Goal: Task Accomplishment & Management: Complete application form

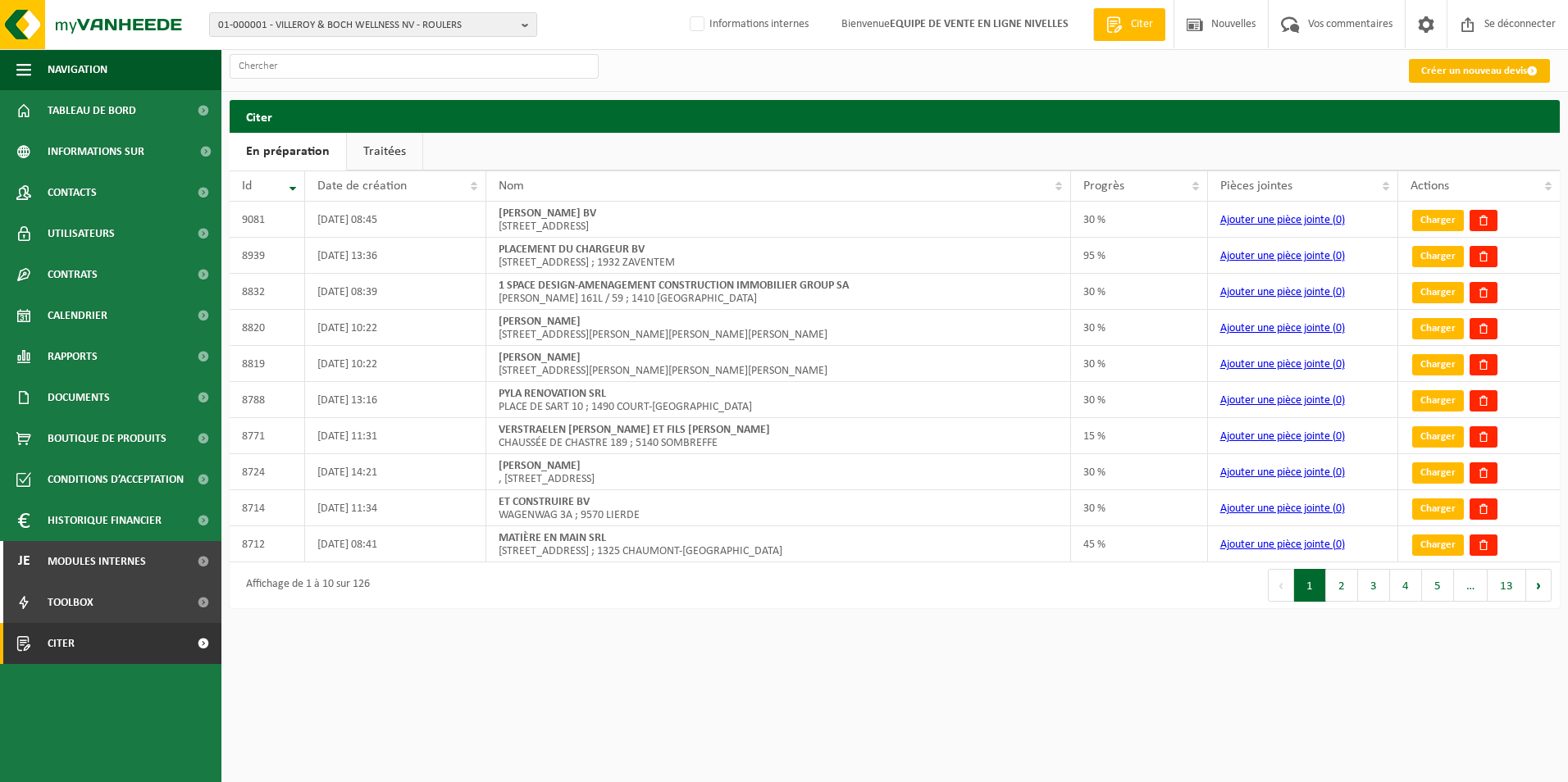
click at [1460, 72] on font "Créer un nouveau devis" at bounding box center [1473, 71] width 106 height 11
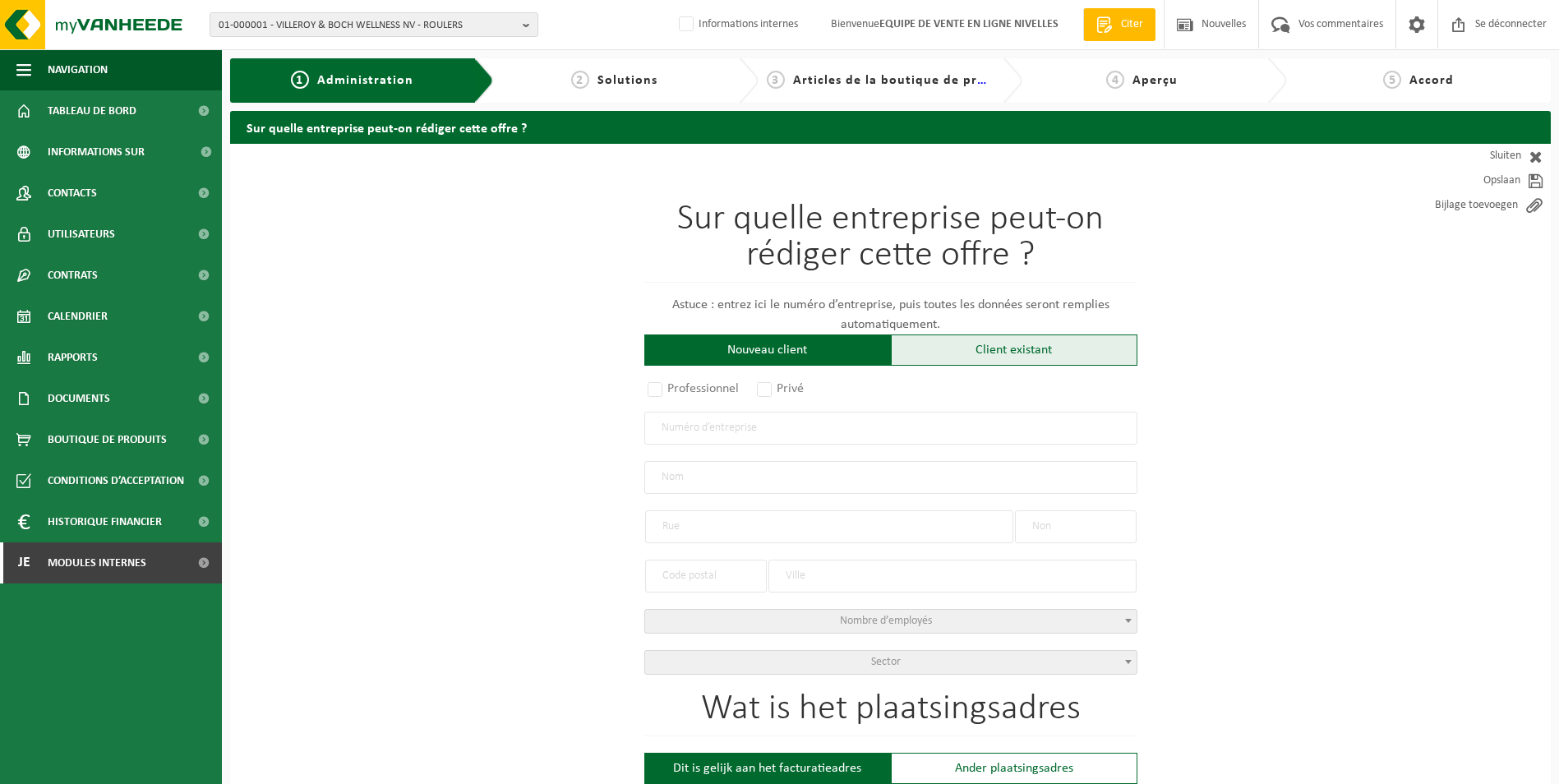
click at [1040, 349] on div "Client existant" at bounding box center [1014, 350] width 246 height 31
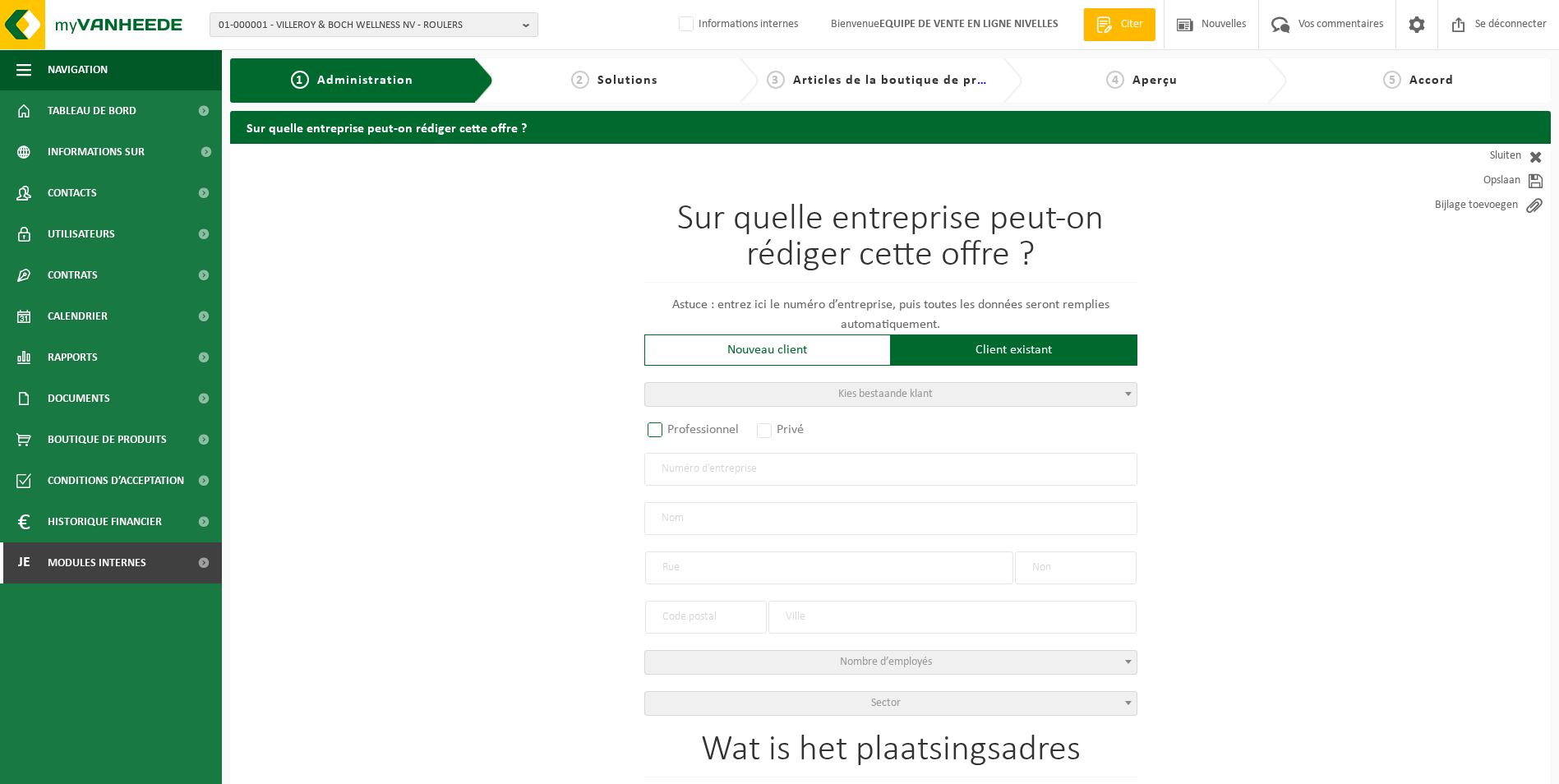
click at [703, 427] on label "Professionnel" at bounding box center [694, 429] width 99 height 23
click at [682, 427] on input "Professionnel" at bounding box center [677, 431] width 11 height 11
radio input "true"
click at [723, 488] on div "Sur quelle entreprise peut-on rédiger cette offre ? Astuce : entrez ici le numé…" at bounding box center [891, 459] width 493 height 514
click at [749, 473] on input "text" at bounding box center [891, 469] width 493 height 33
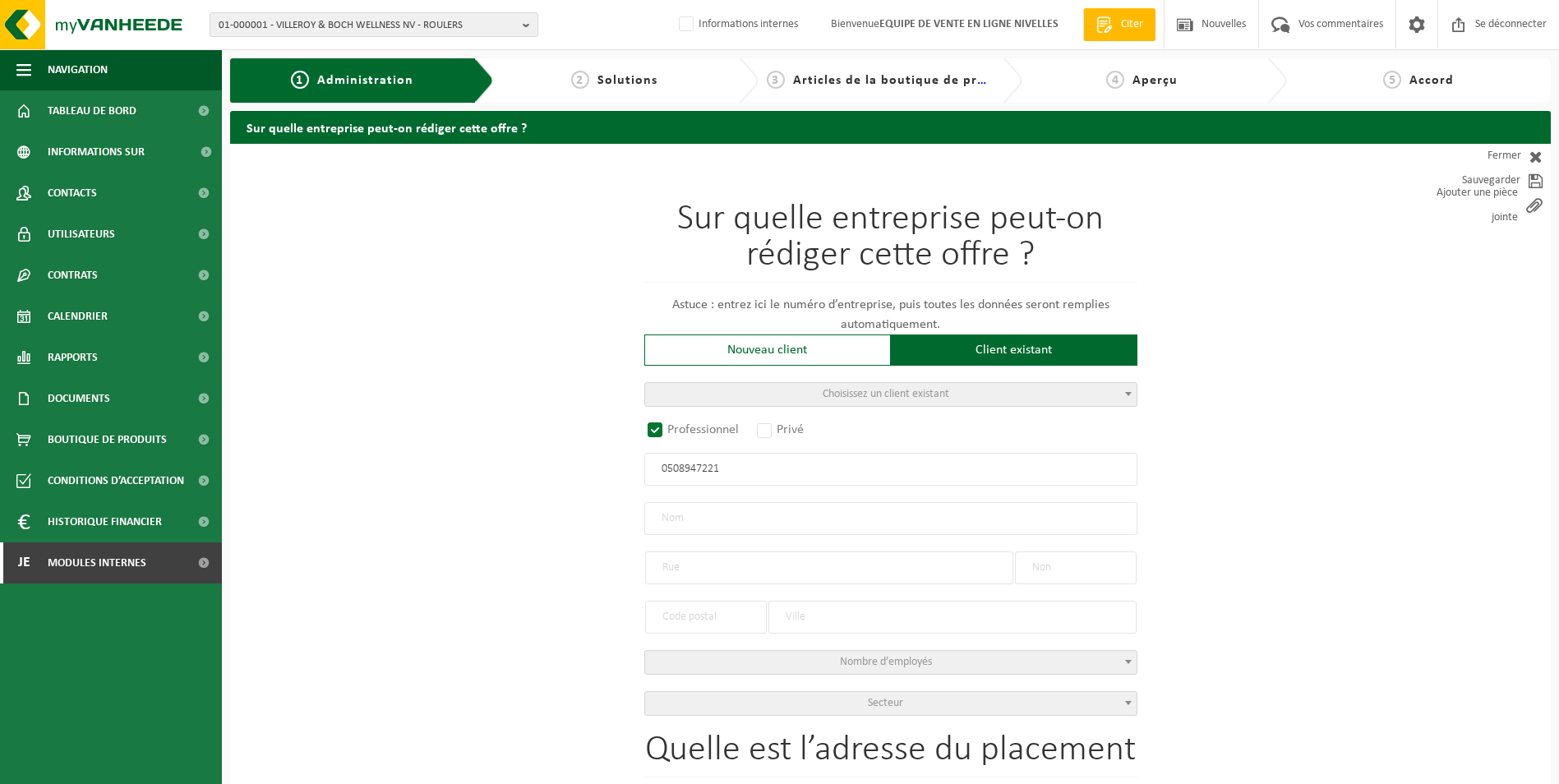
type input "0508947221"
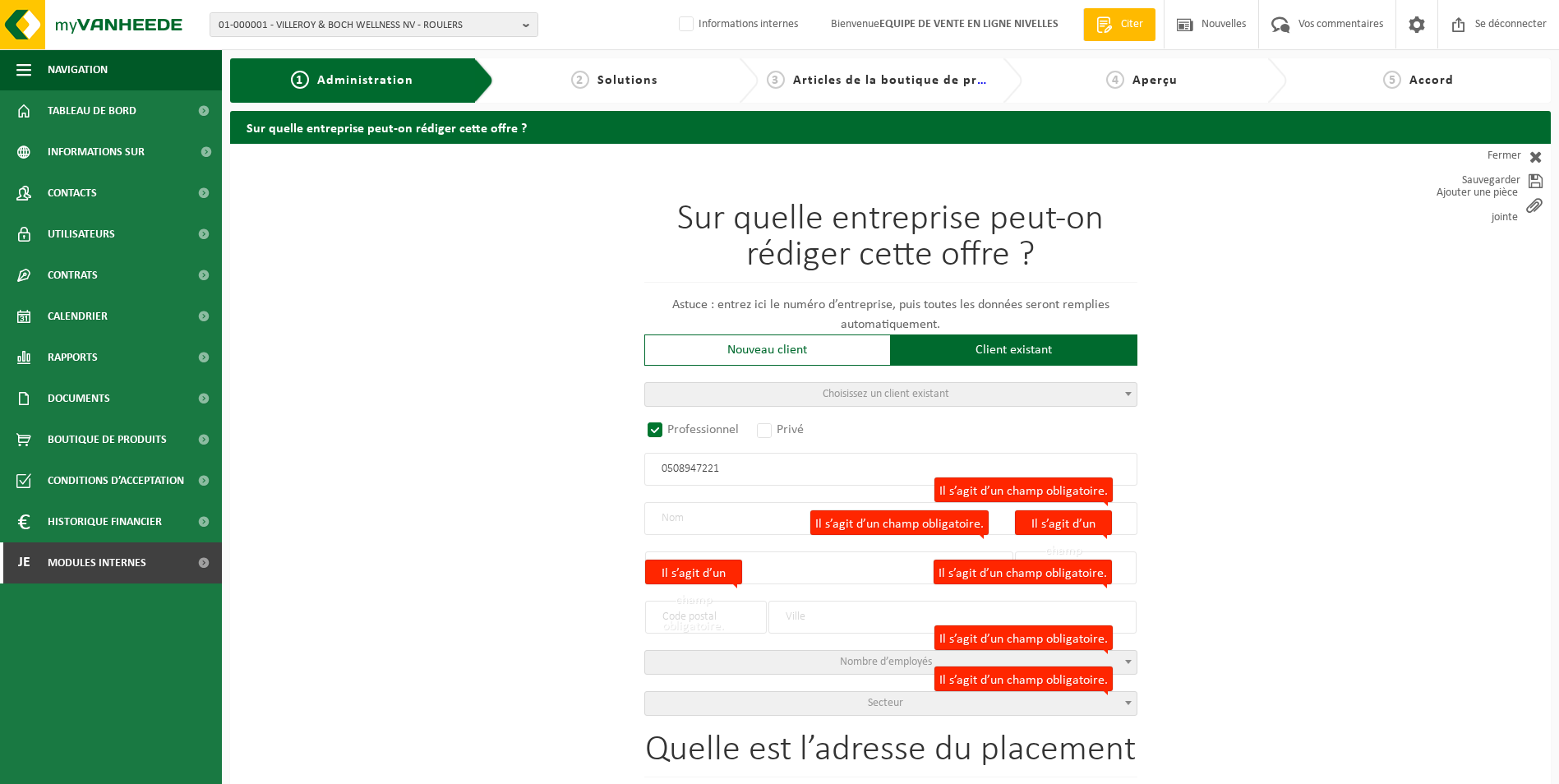
radio input "false"
select select
type input "ISOLAO SRL"
type input "RUE DE L'INDUSTRIE"
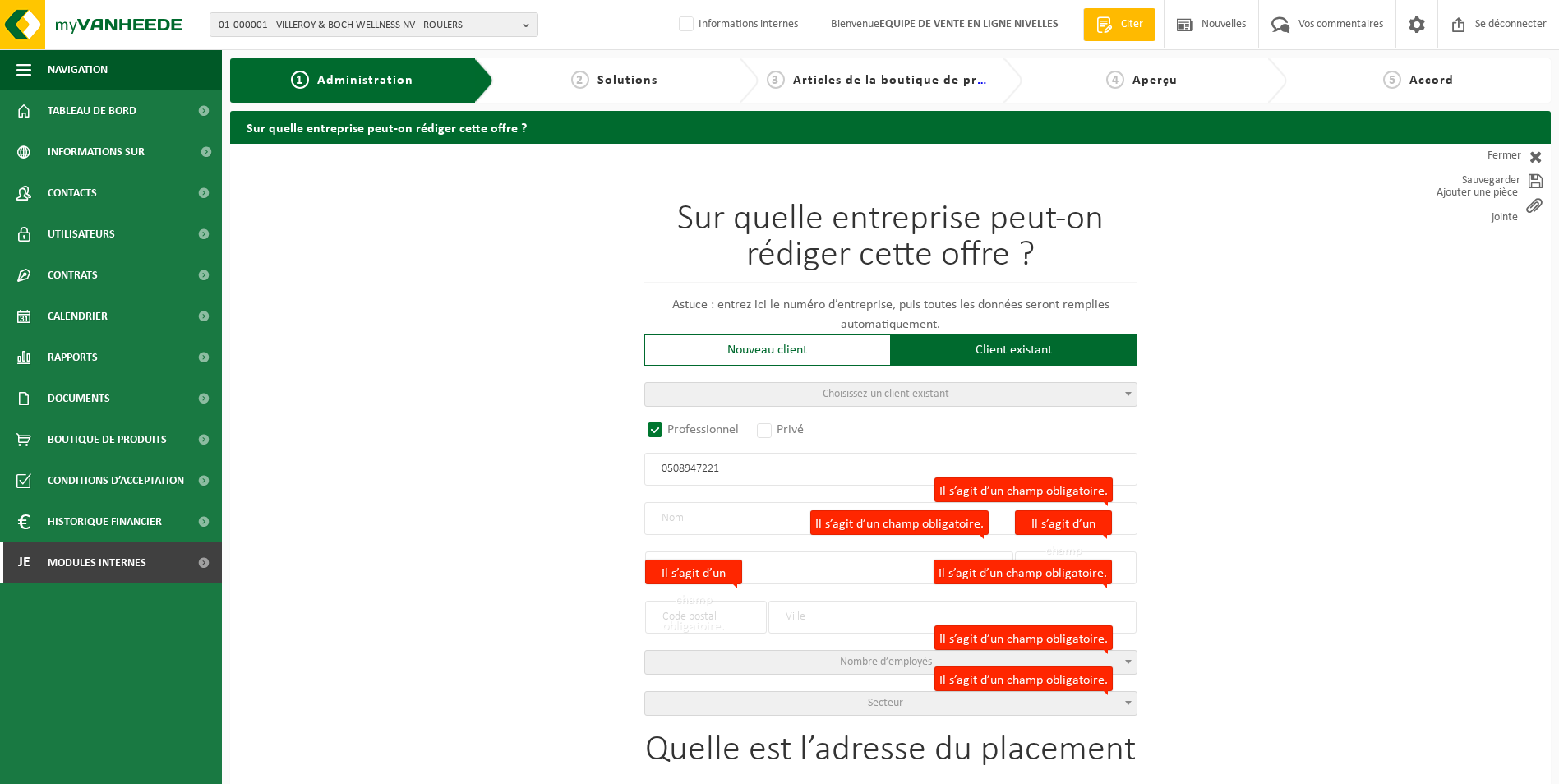
type input "22 A / 17"
type input "1400"
type input "NIVELLES"
type input "2215606692"
select select
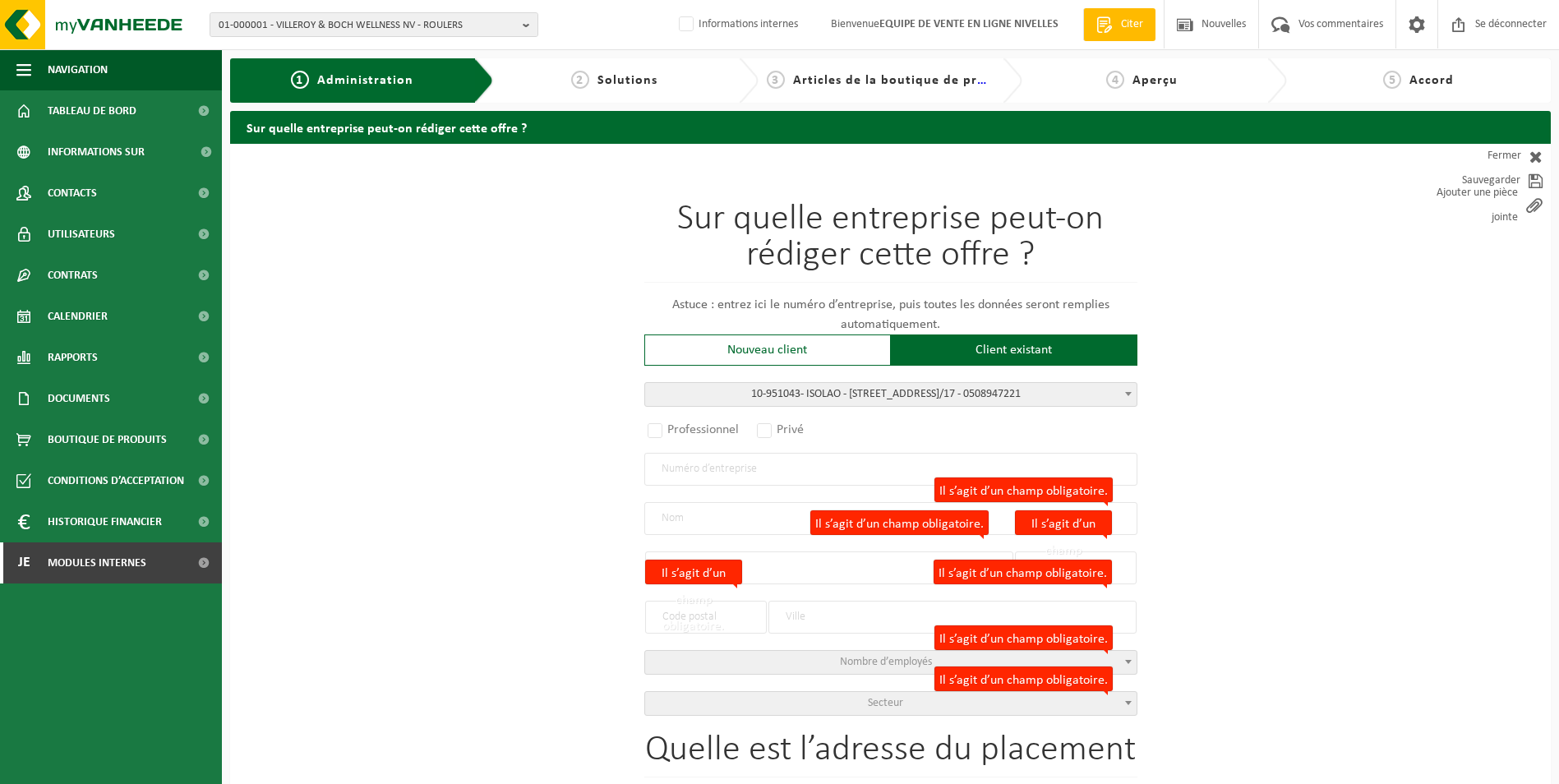
radio input "true"
select select "145672"
type input "0508.947.221"
type input "ISOLAO"
type input "RUE DE L'INDUSTRIE"
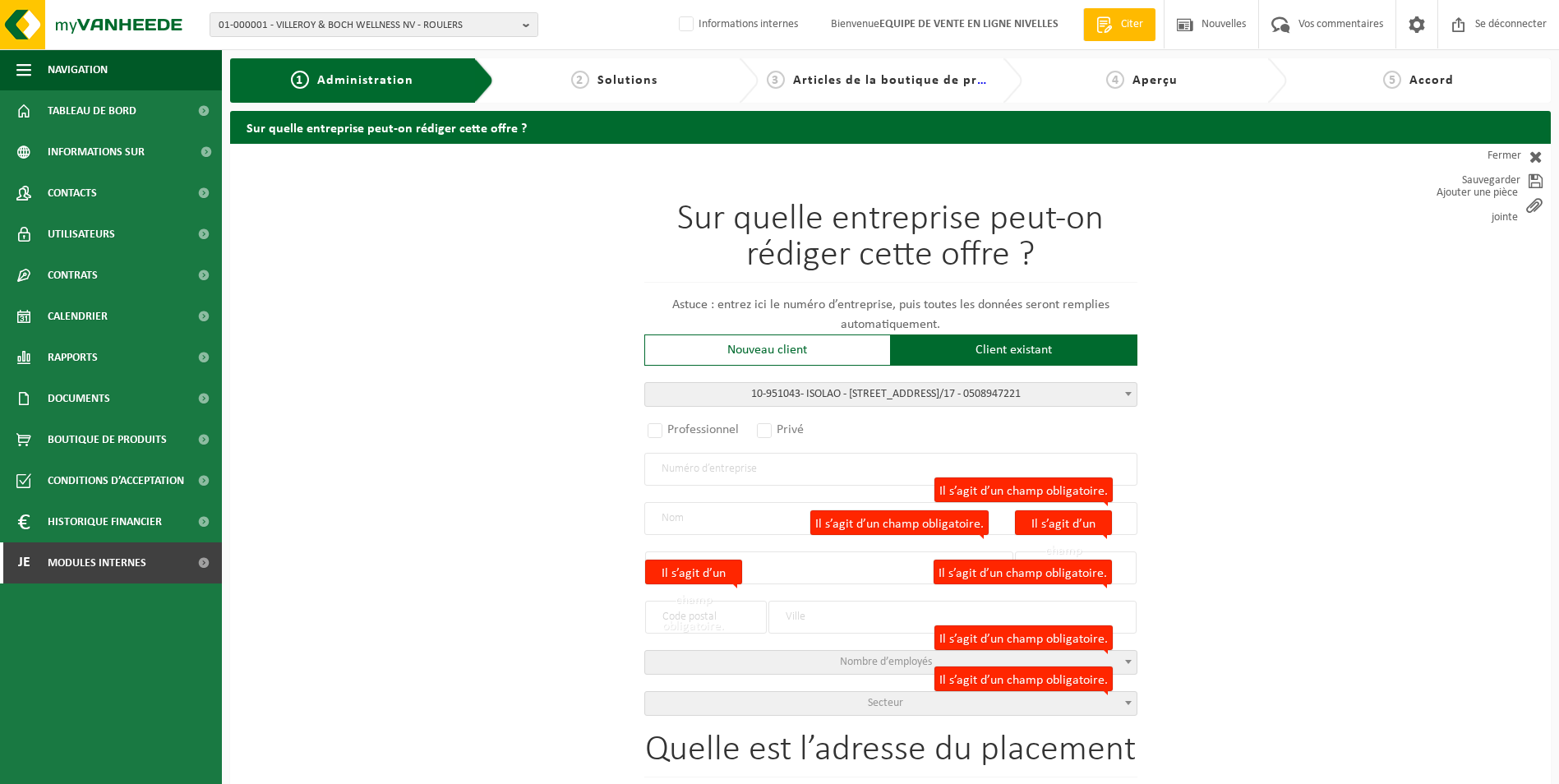
type input "22A/17"
type input "1400"
type input "NIVELLES"
select select "11"
type input "ISOLAO"
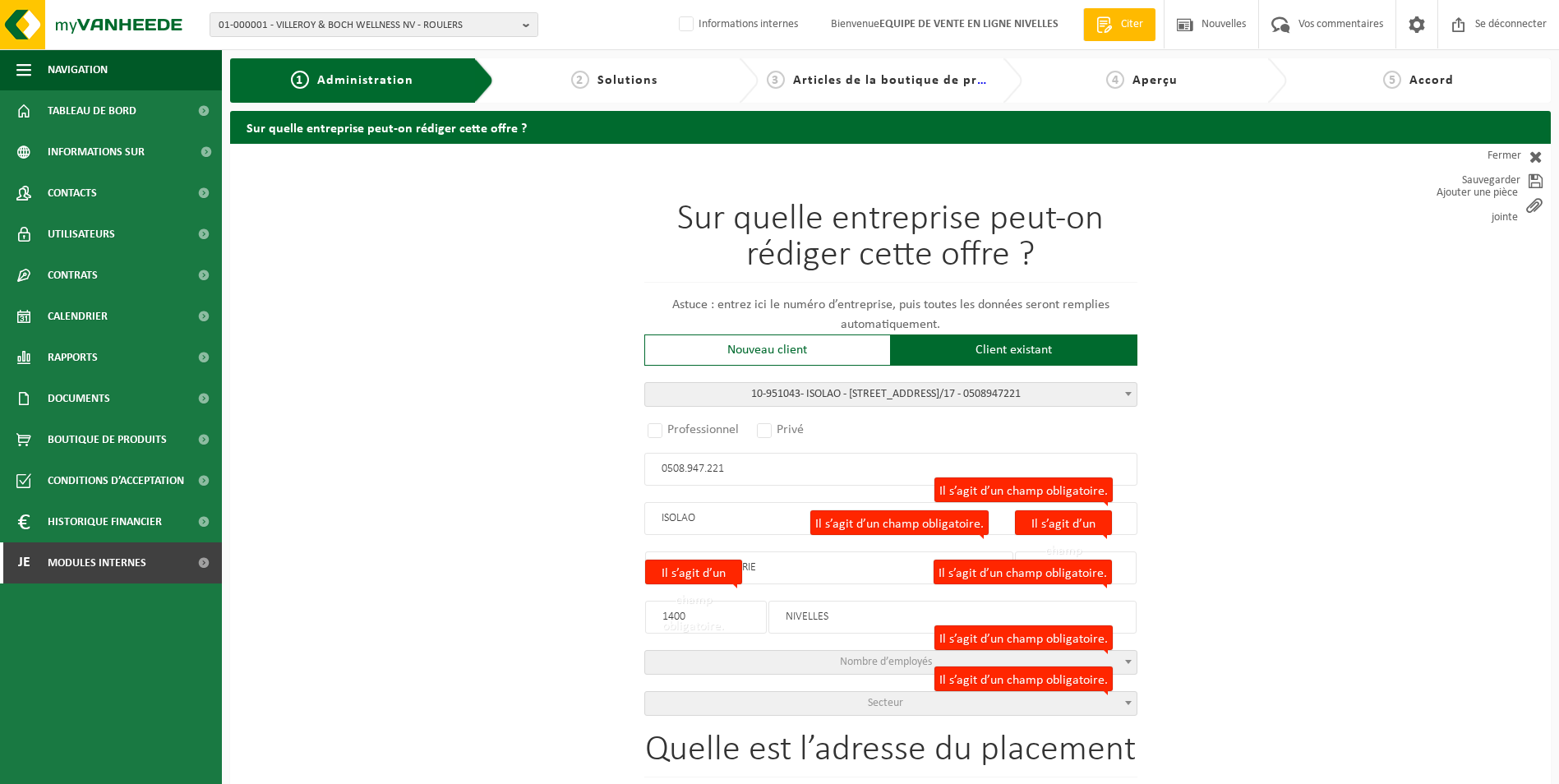
type input "22A/17"
select select
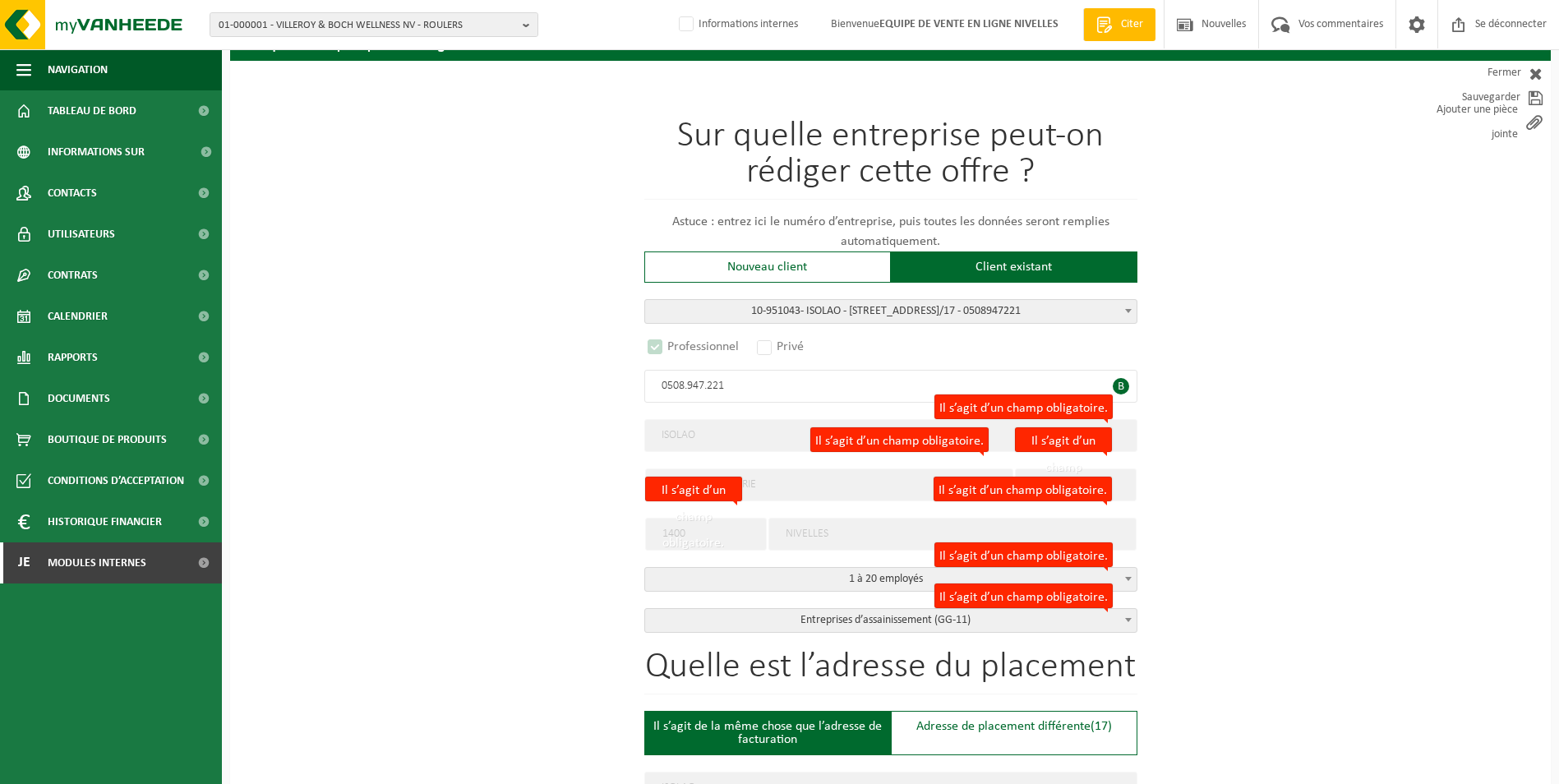
select select "D"
select select
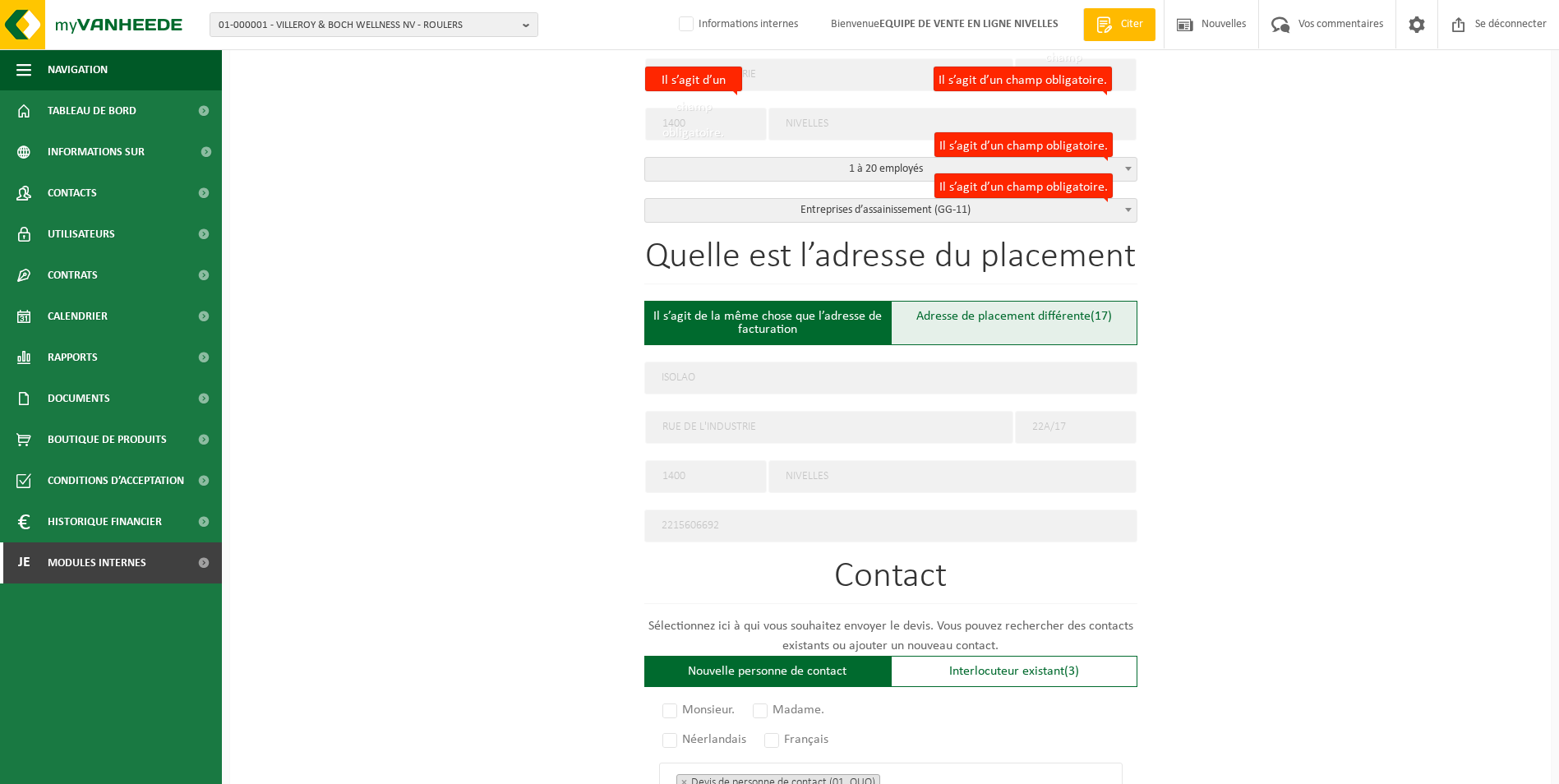
click at [985, 323] on div "Adresse de placement différente (17)" at bounding box center [1014, 323] width 246 height 45
type input "Werf -"
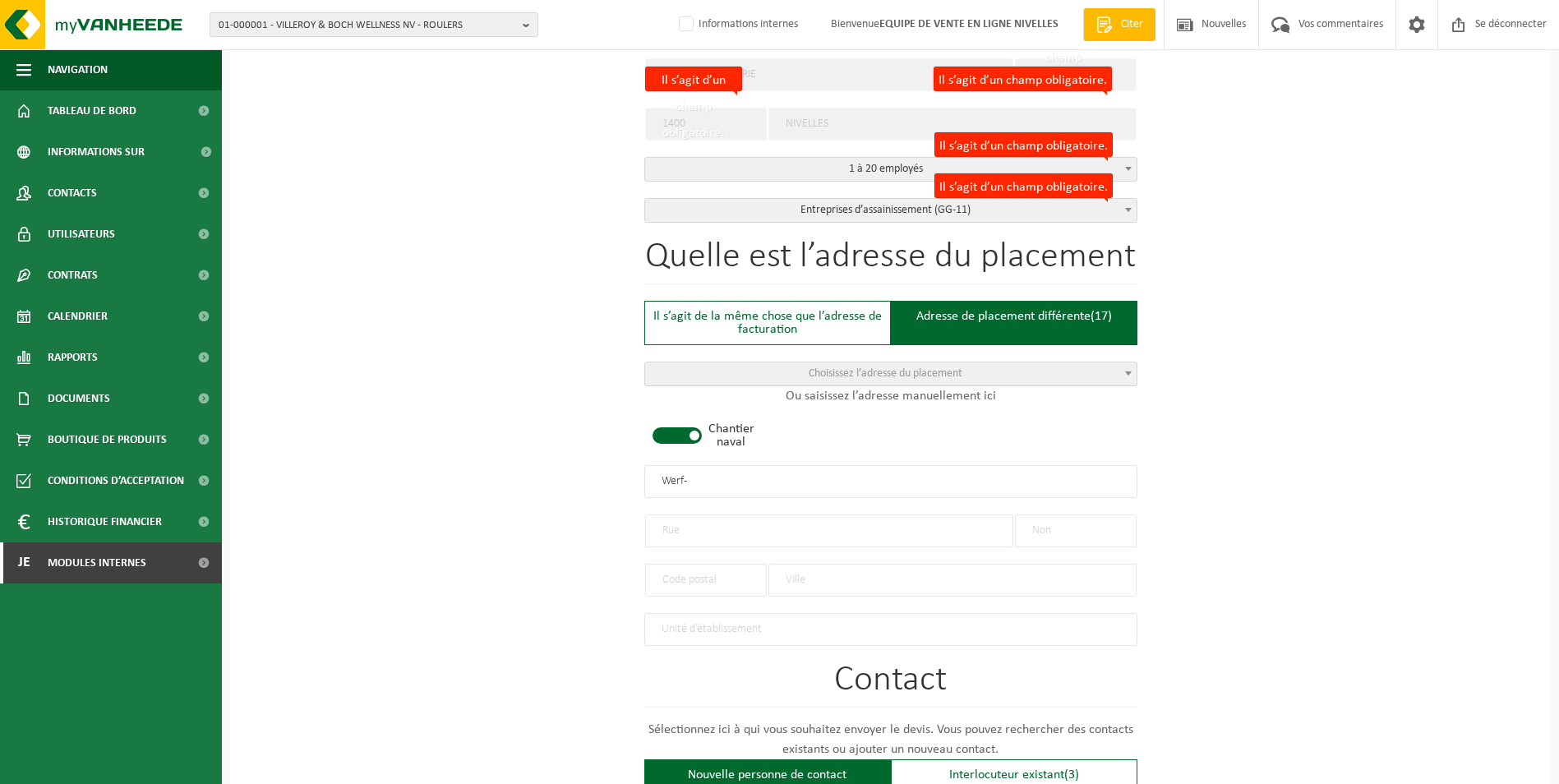
drag, startPoint x: 689, startPoint y: 430, endPoint x: 689, endPoint y: 446, distance: 16.0
click at [689, 430] on span at bounding box center [677, 436] width 49 height 16
click at [700, 531] on input "text" at bounding box center [830, 531] width 368 height 33
type input "RUE ABBAE MICHEL RENARD"
click at [1056, 522] on input "text" at bounding box center [1075, 531] width 121 height 33
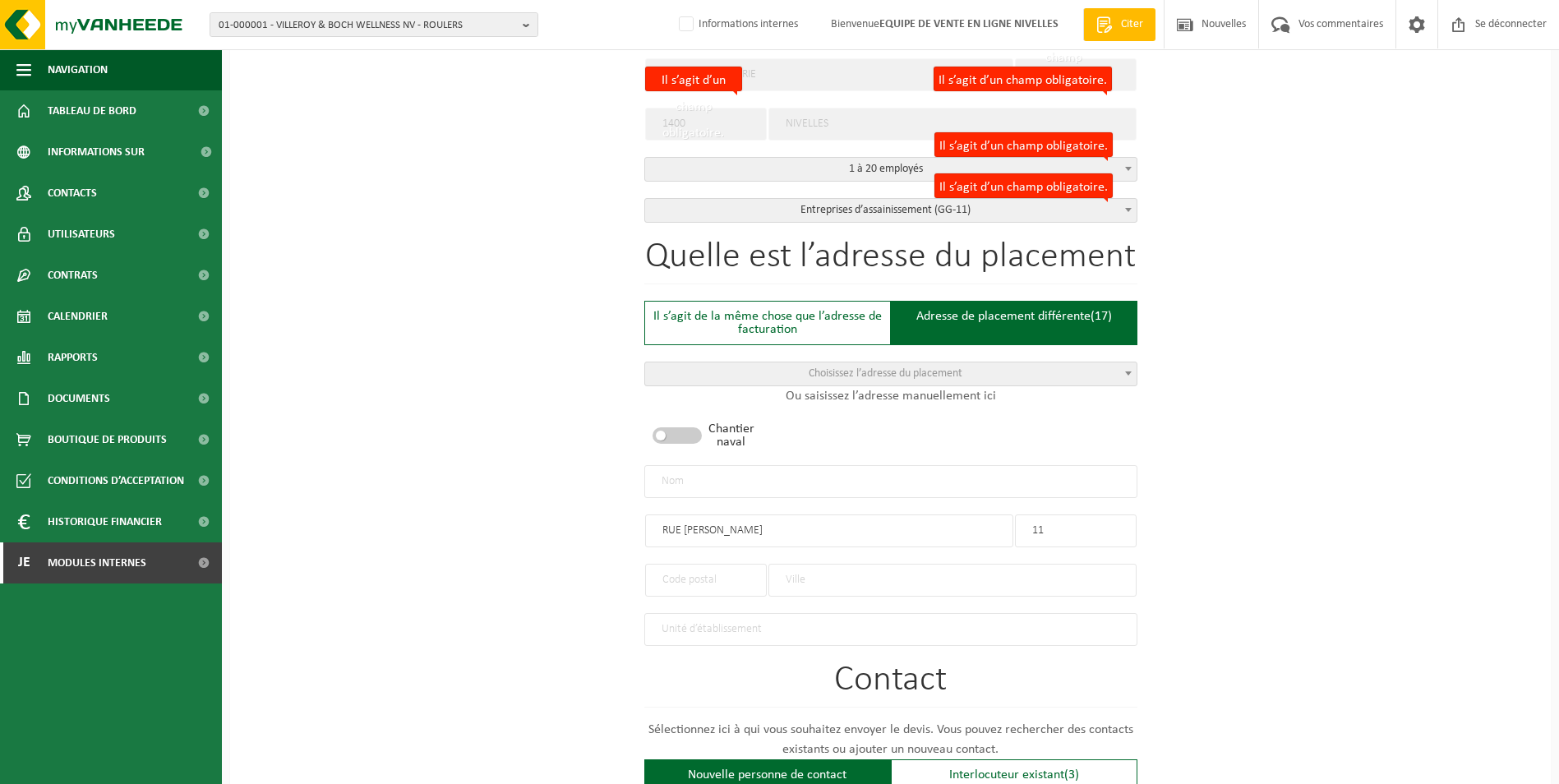
type input "11"
click at [714, 572] on input "text" at bounding box center [706, 580] width 121 height 33
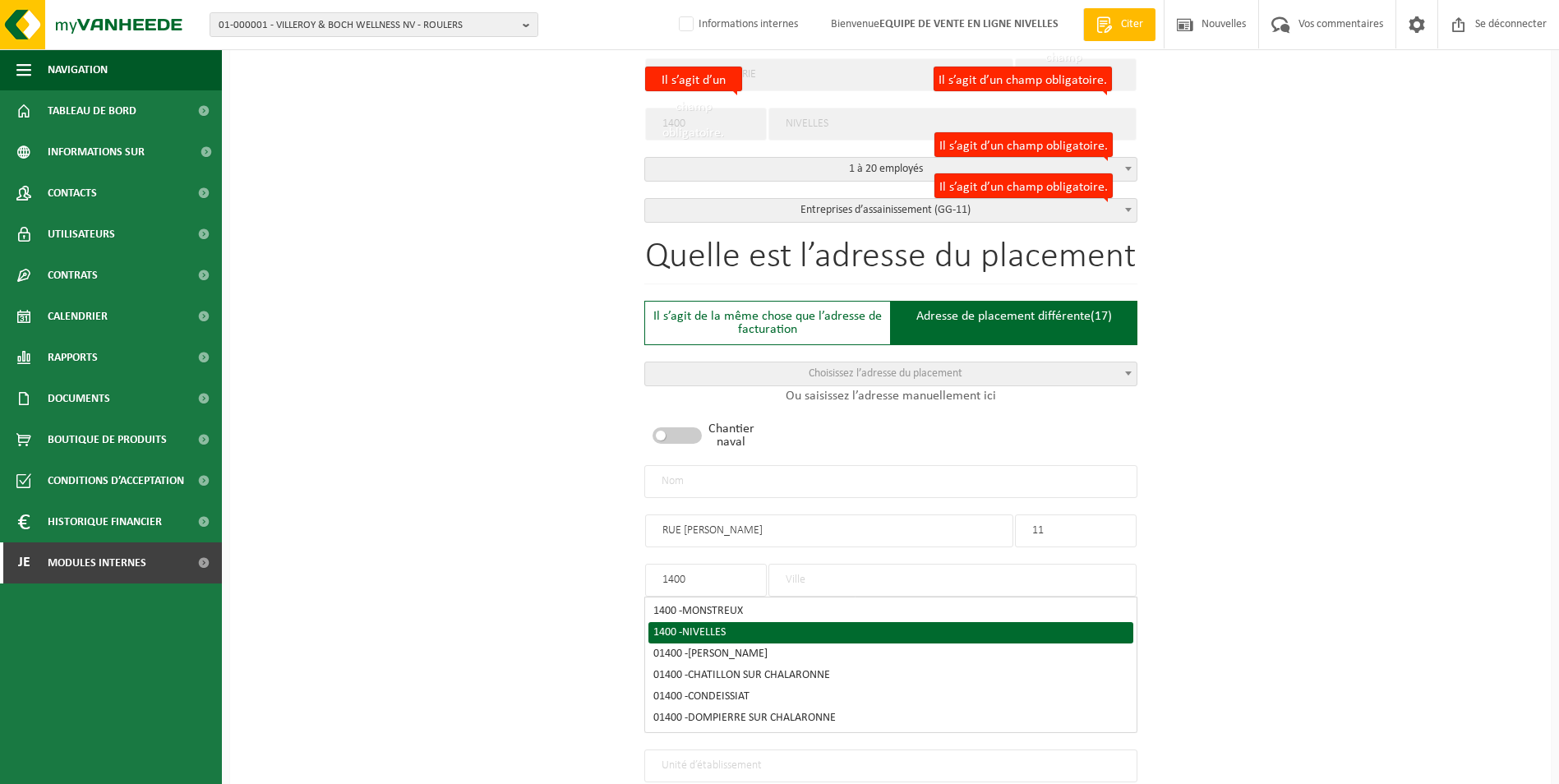
type input "1400"
click at [718, 626] on span "NIVELLES" at bounding box center [704, 633] width 44 height 13
type input "NIVELLES"
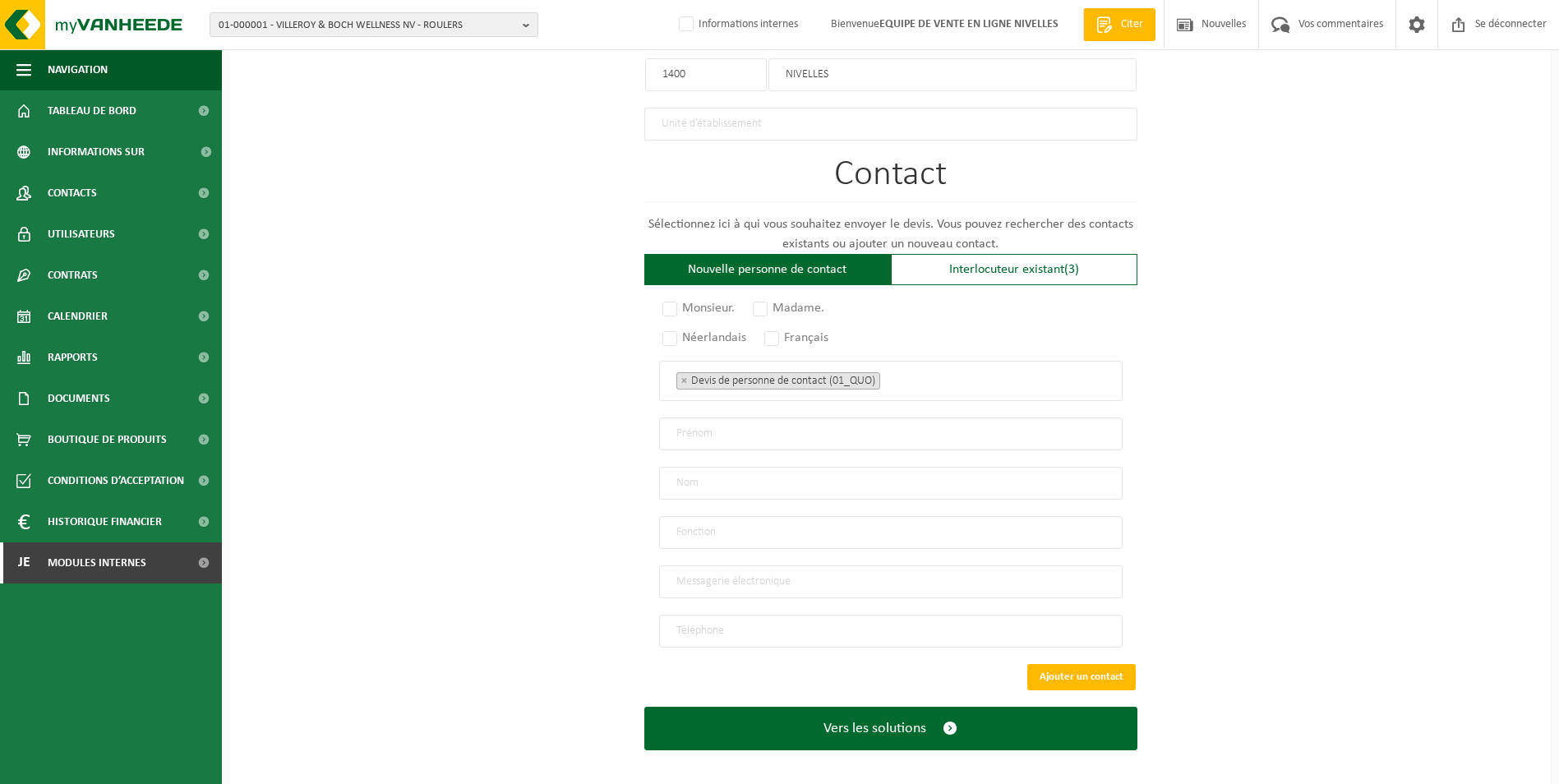
scroll to position [1002, 0]
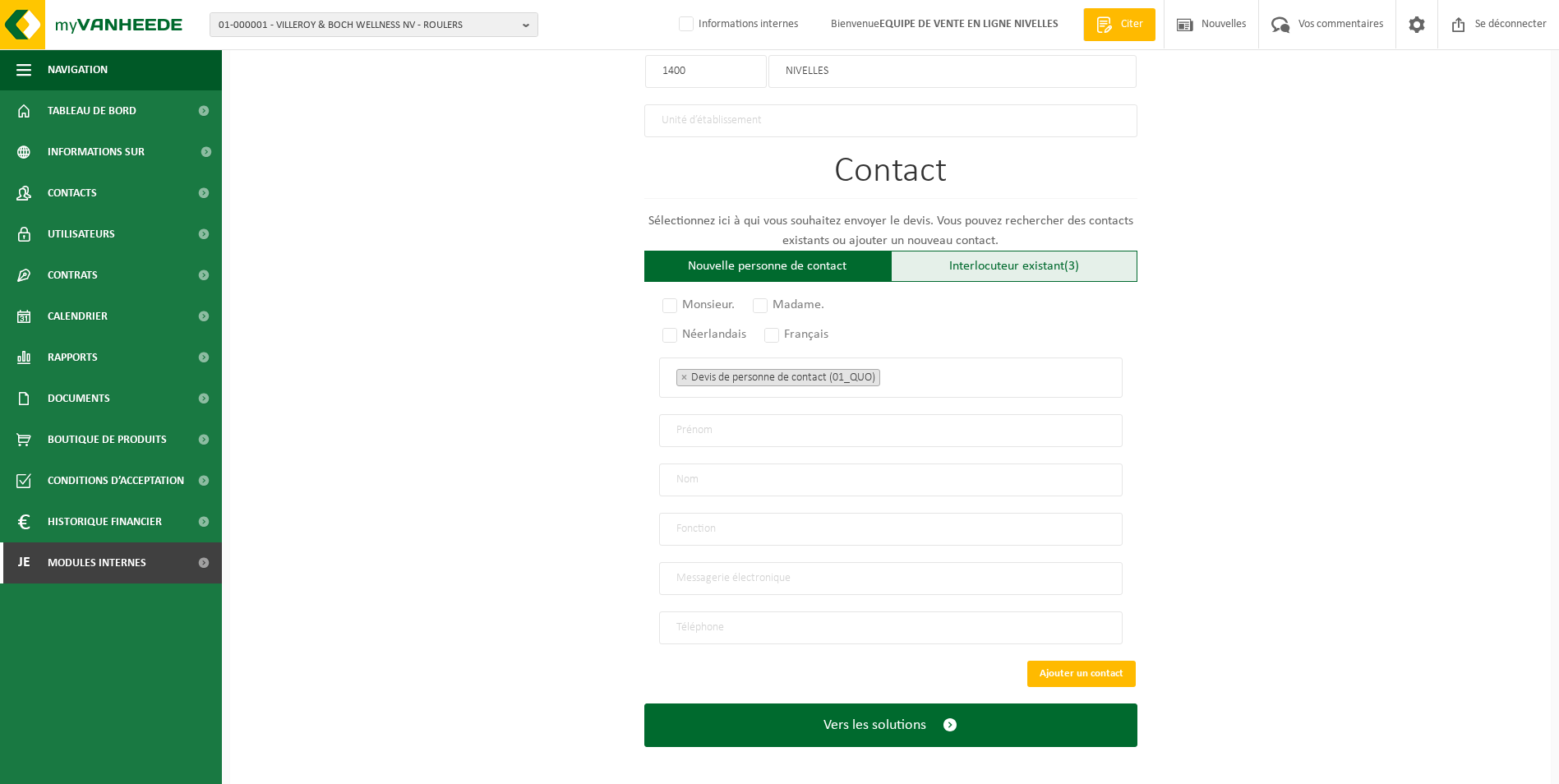
click at [934, 263] on div "Interlocuteur existant (3)" at bounding box center [1014, 266] width 246 height 31
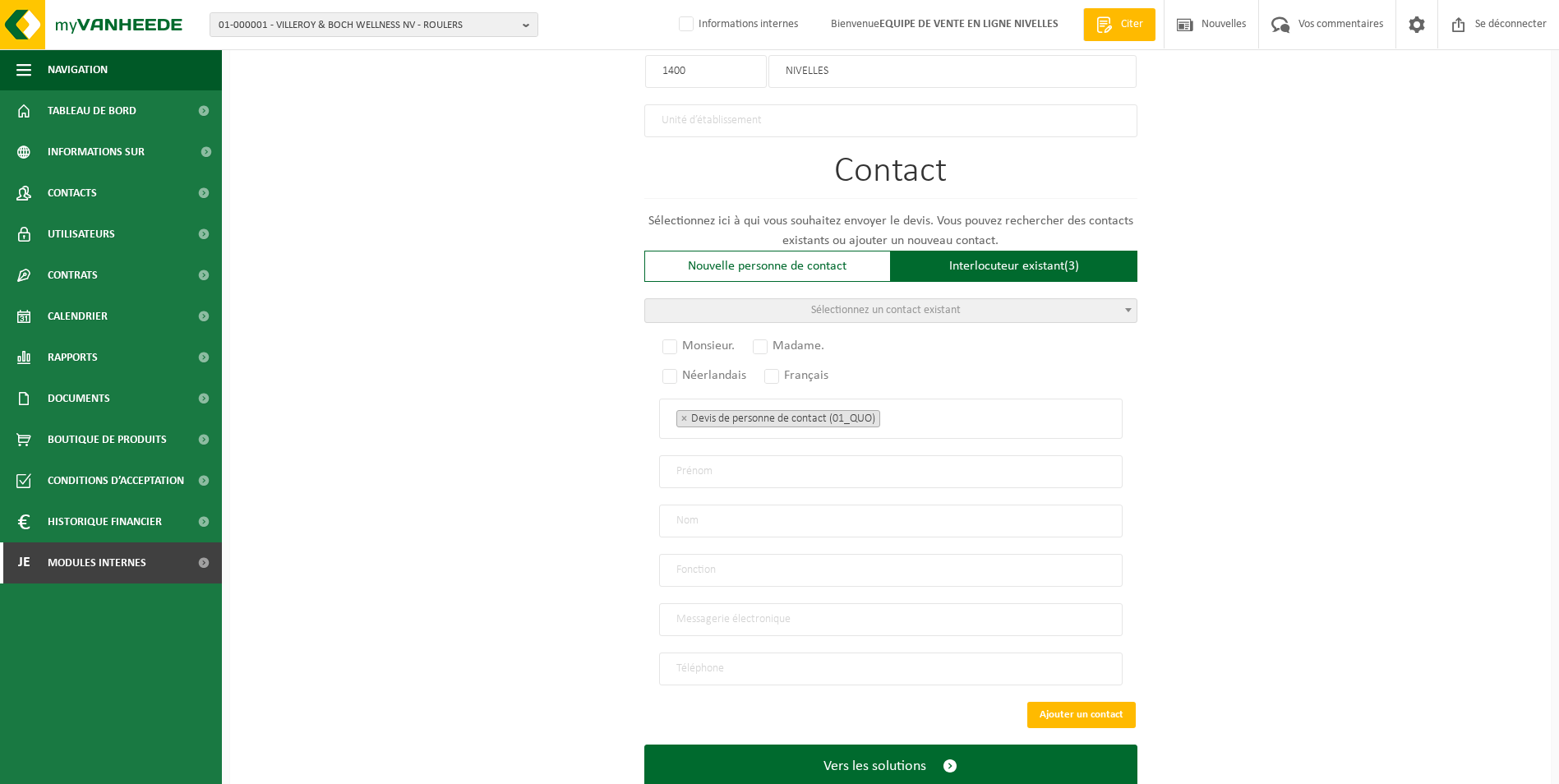
click at [892, 305] on span "Sélectionnez un contact existant" at bounding box center [886, 311] width 150 height 13
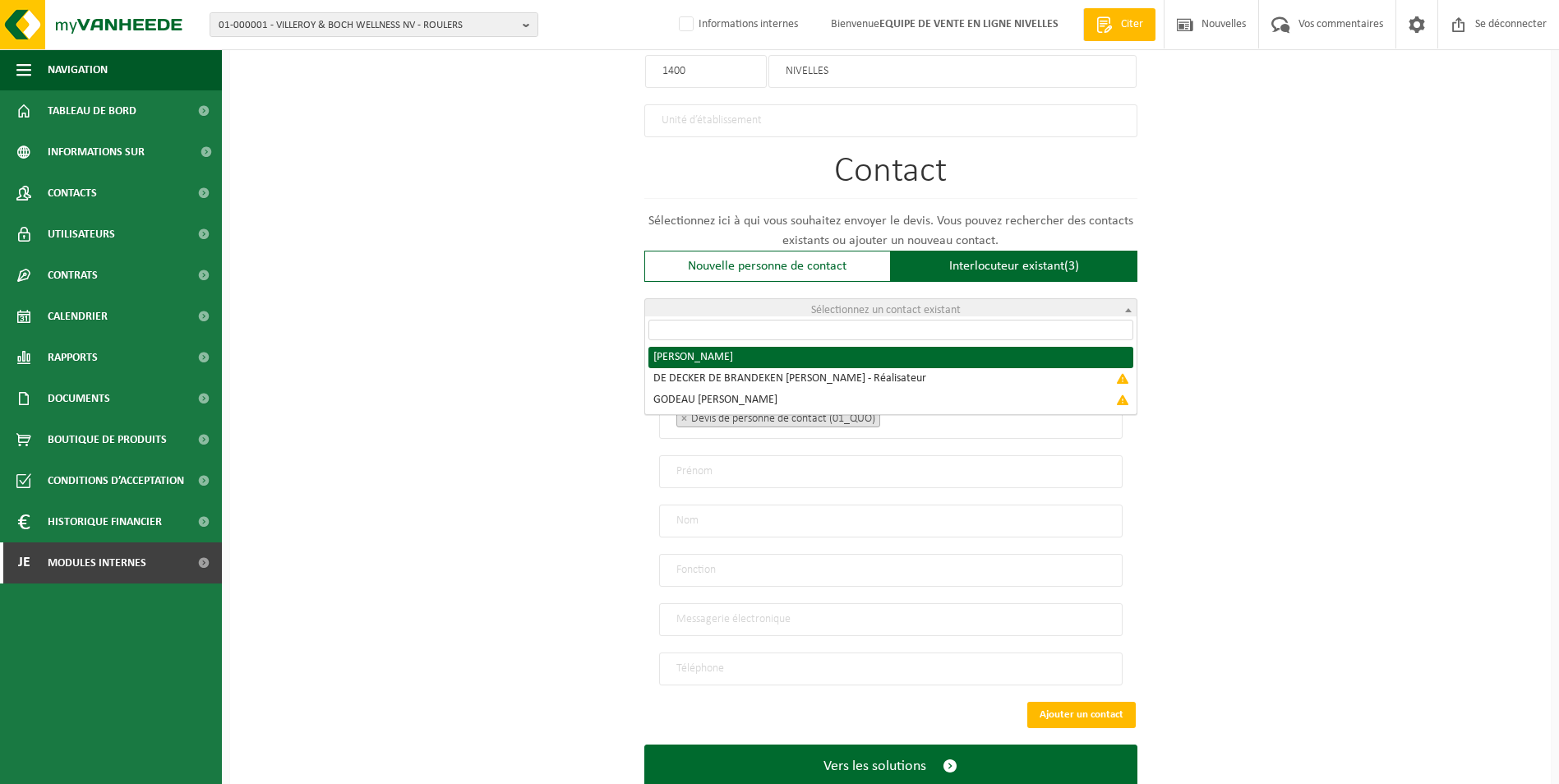
radio input "true"
select select "{"code":"10-961712","firstname":"ARTHUR","surname":"DE DECKER","gender":"Unknow…"
type input "ARTHUR"
type input "DE DECKER"
type input "info@isolao.be"
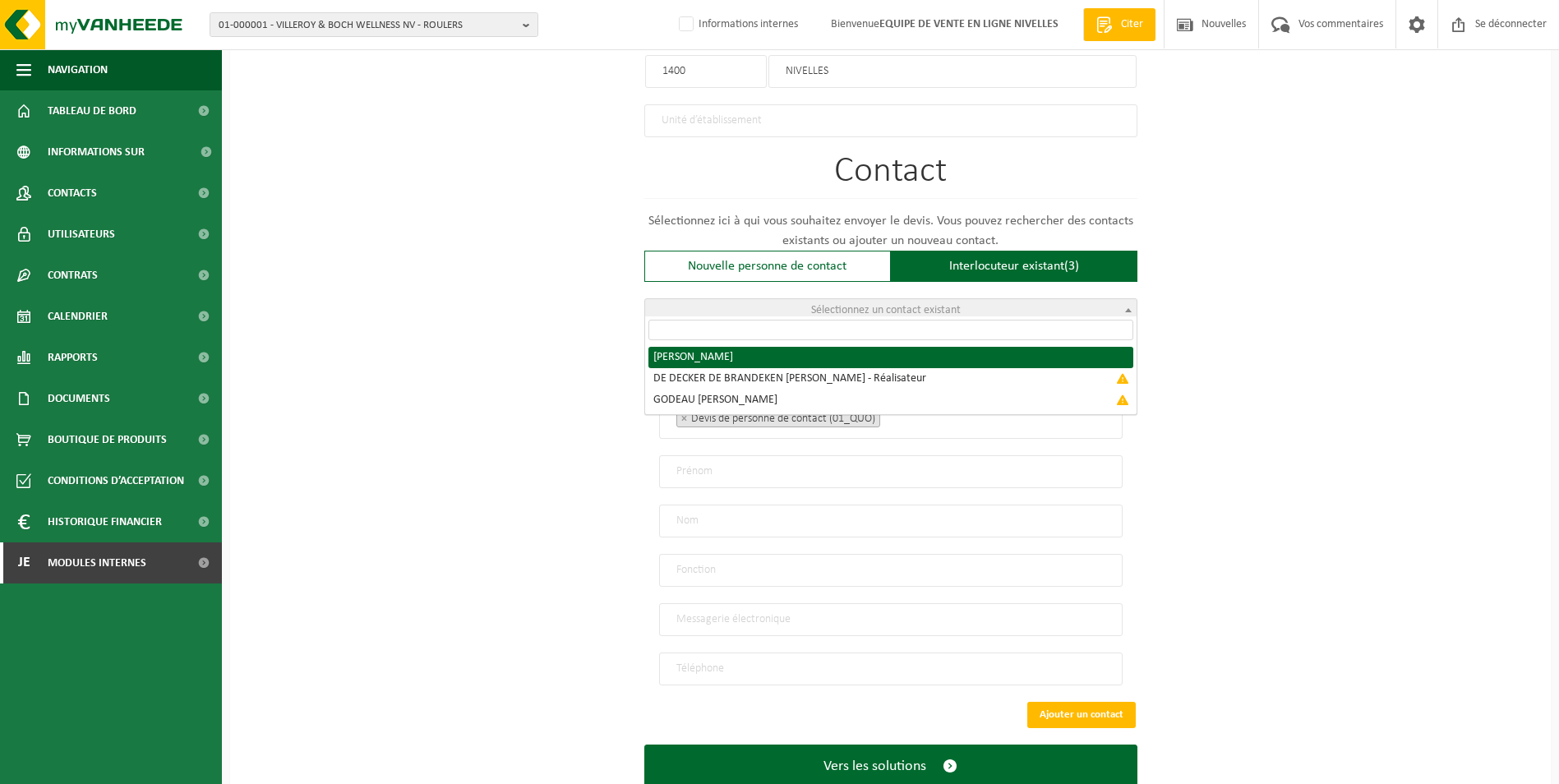
type input "+32 490512223"
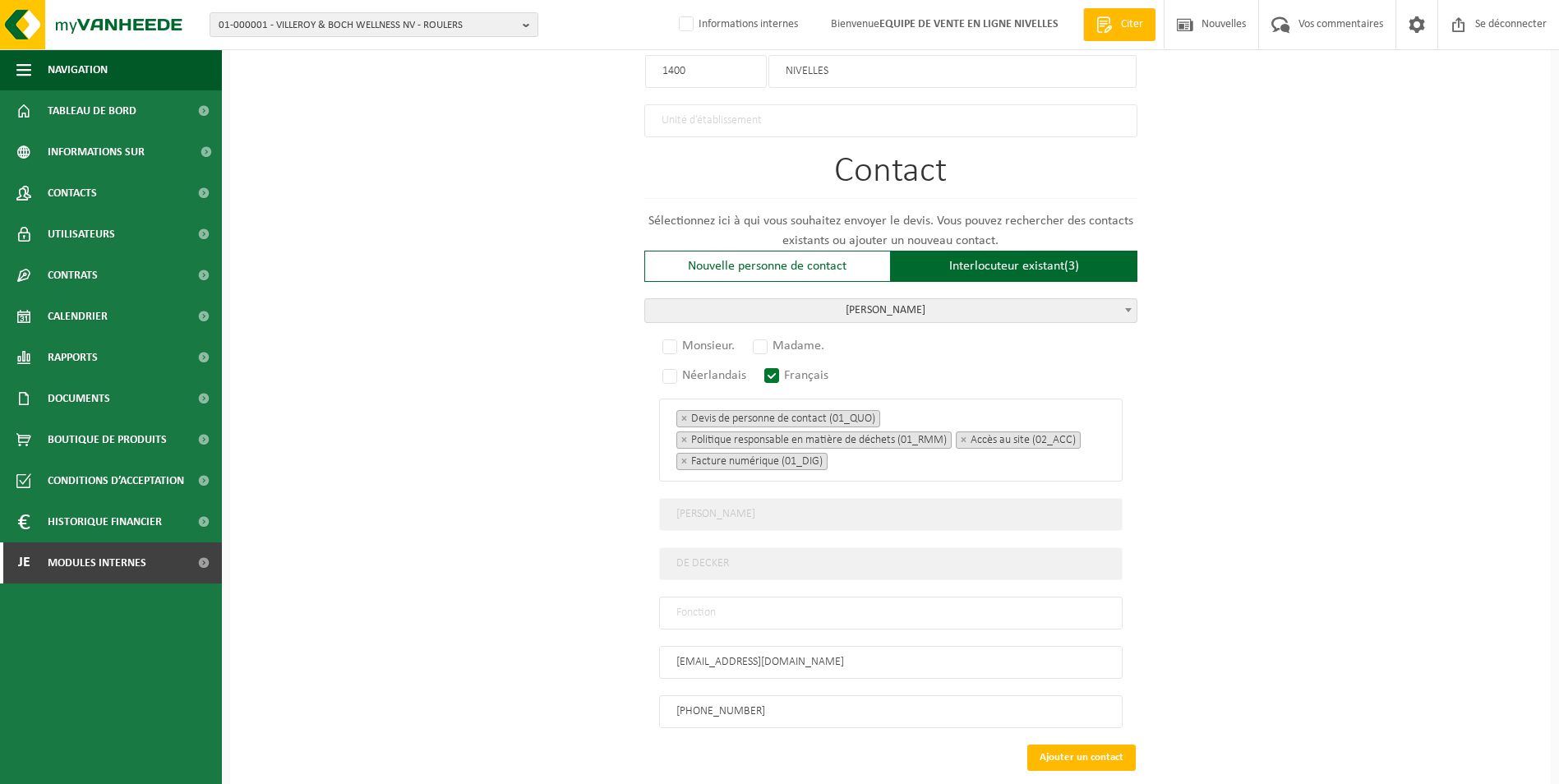
click at [725, 603] on input "text" at bounding box center [891, 614] width 463 height 33
type input "CONTACT"
click at [667, 335] on label "Monsieur." at bounding box center [699, 346] width 80 height 23
radio input "true"
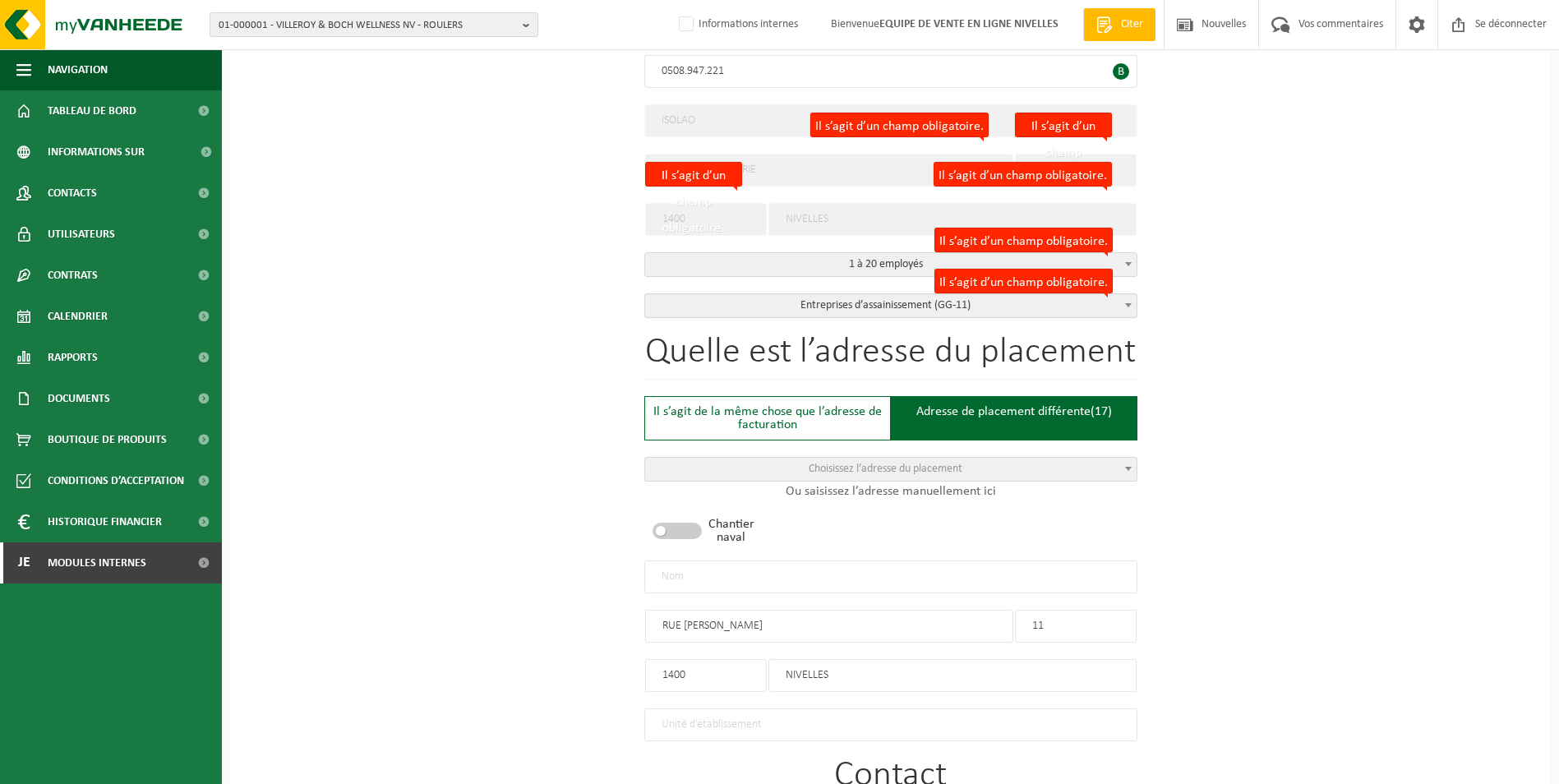
scroll to position [427, 0]
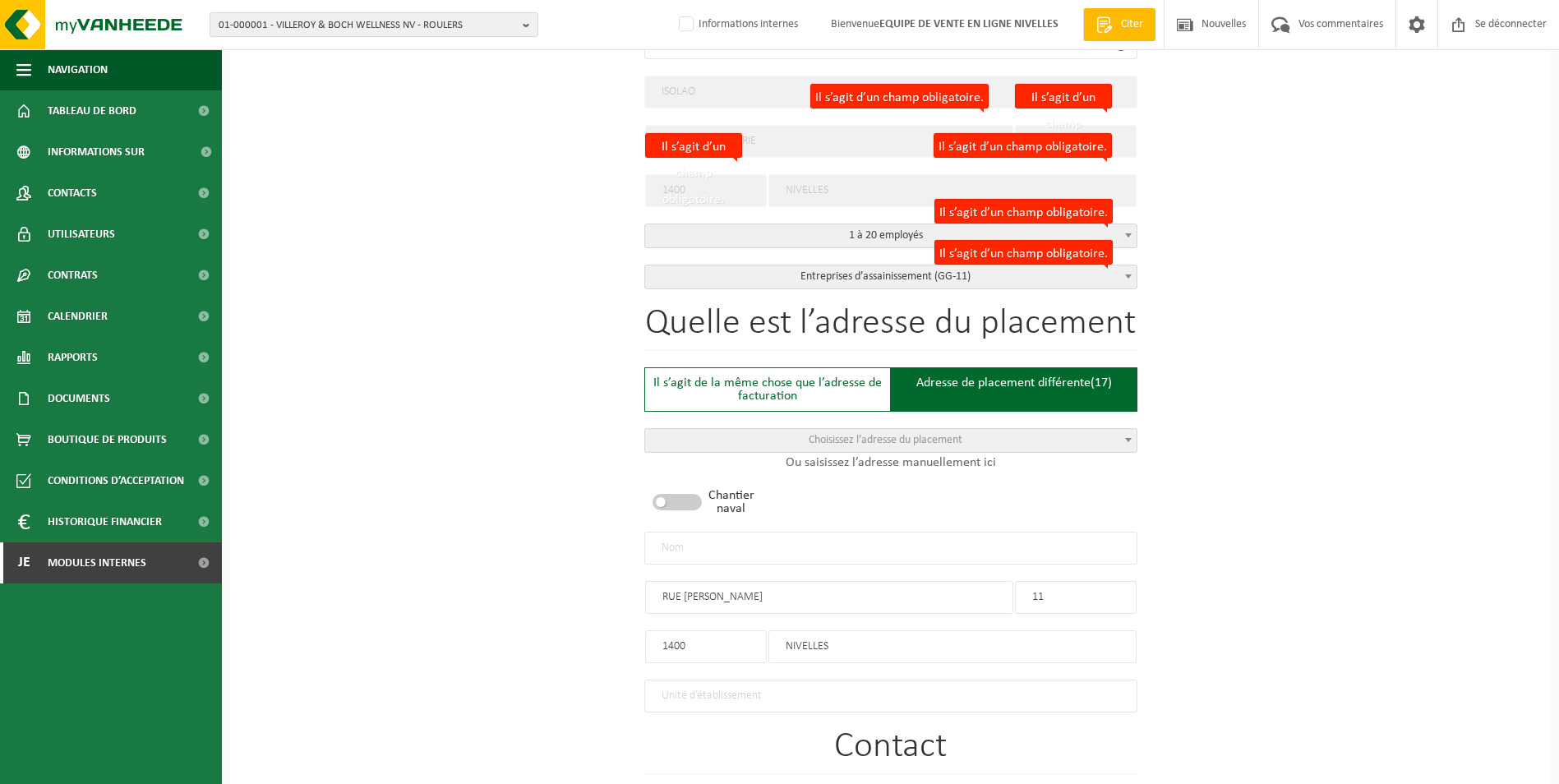
click at [790, 547] on input "text" at bounding box center [891, 548] width 493 height 33
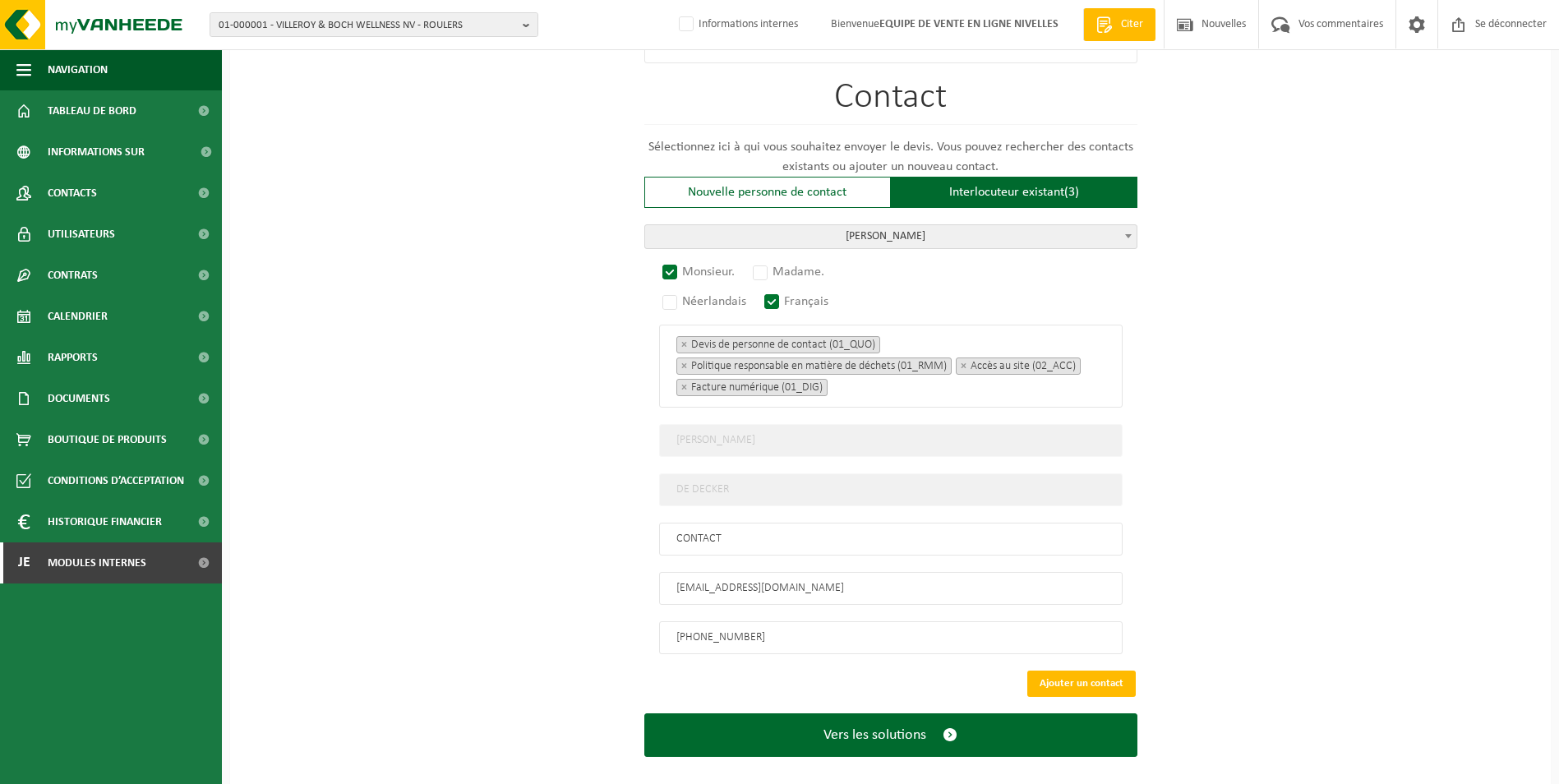
scroll to position [1086, 0]
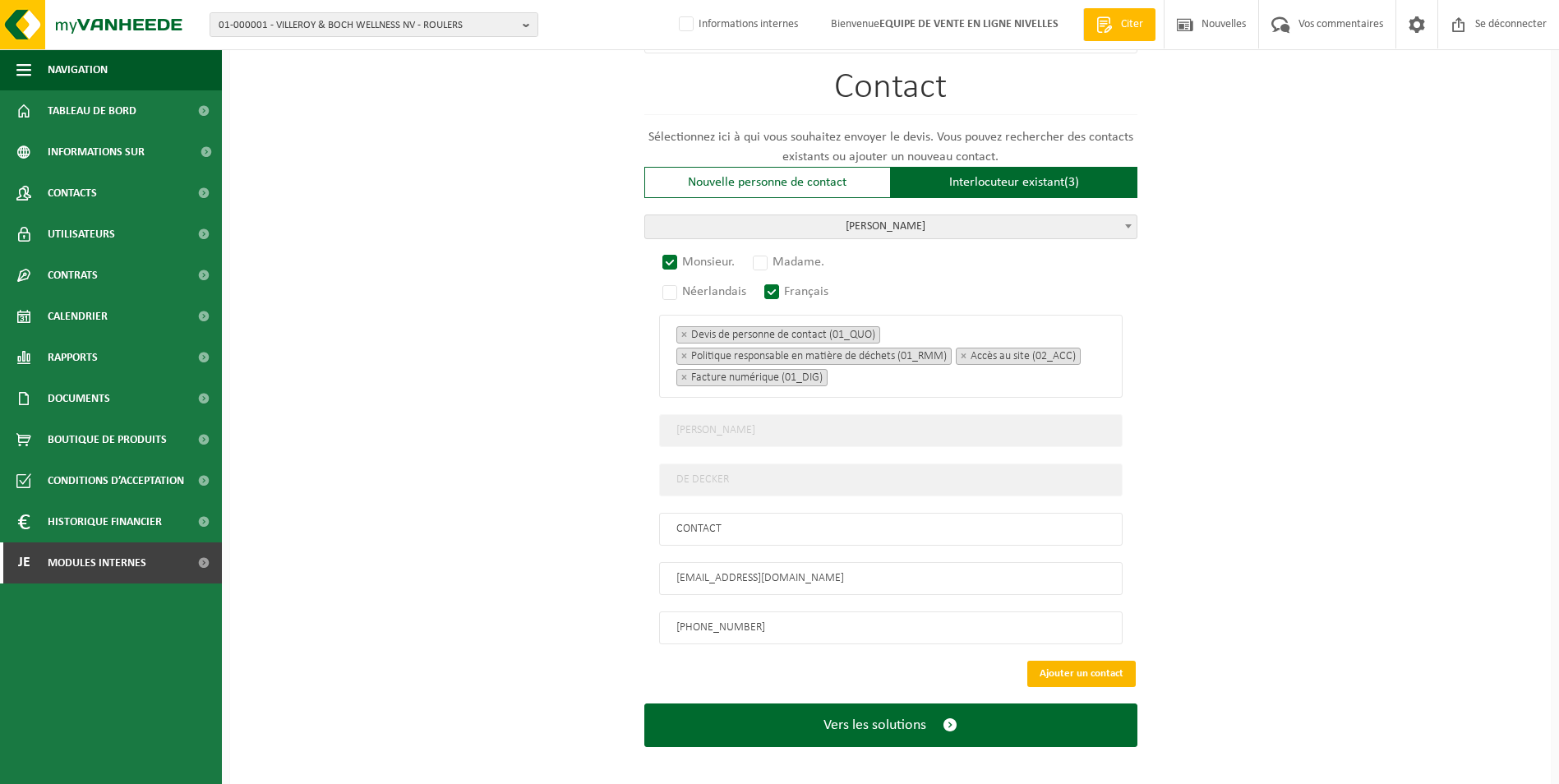
type input "ISOLAO-[GEOGRAPHIC_DATA]"
click at [1099, 661] on button "Ajouter un contact" at bounding box center [1081, 674] width 108 height 26
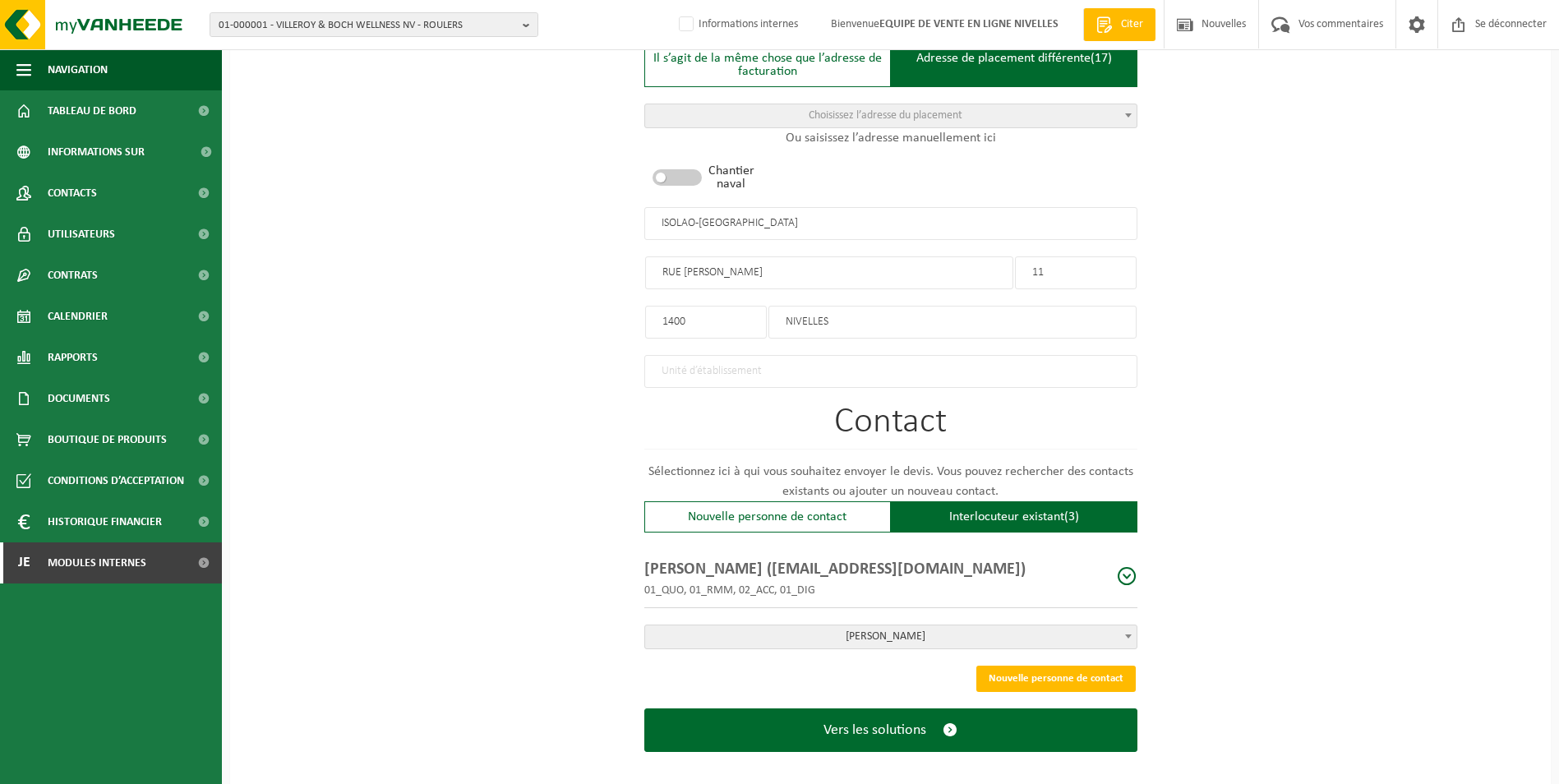
scroll to position [761, 0]
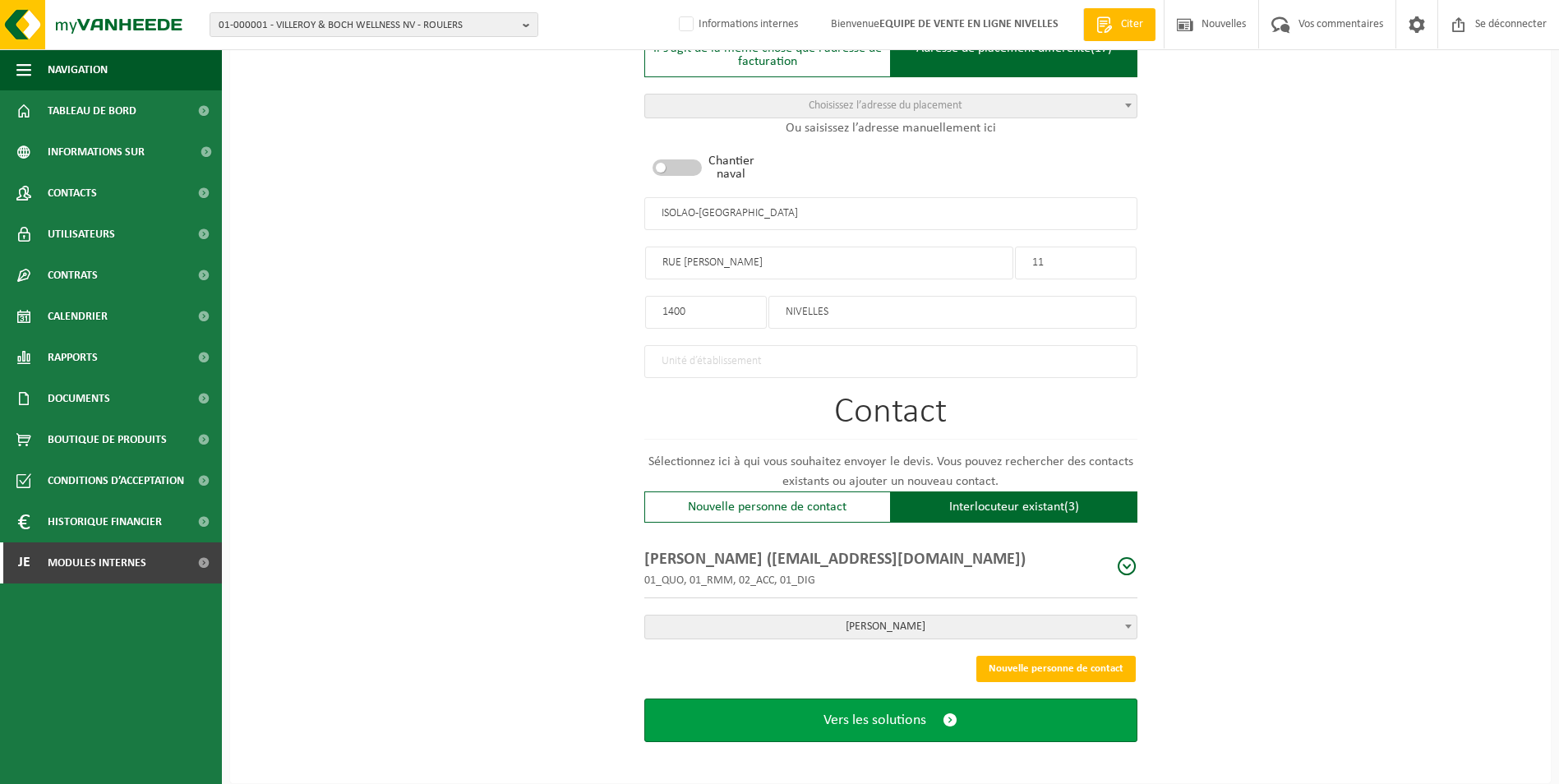
click at [901, 712] on span "Vers les solutions" at bounding box center [874, 720] width 103 height 17
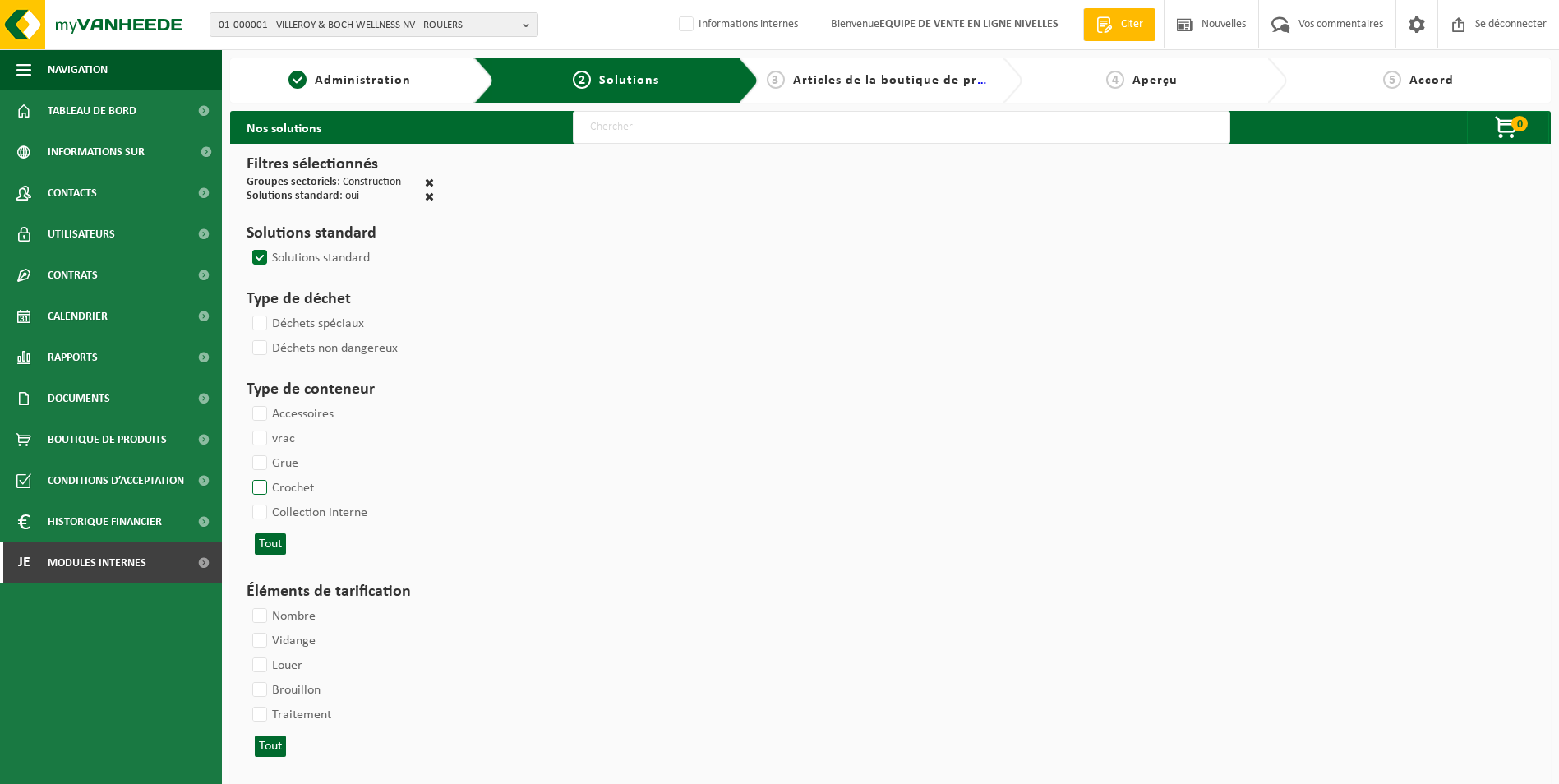
click at [266, 489] on label "Crochet" at bounding box center [281, 488] width 65 height 25
click at [246, 476] on input "Crochet" at bounding box center [246, 475] width 1 height 1
checkbox input "true"
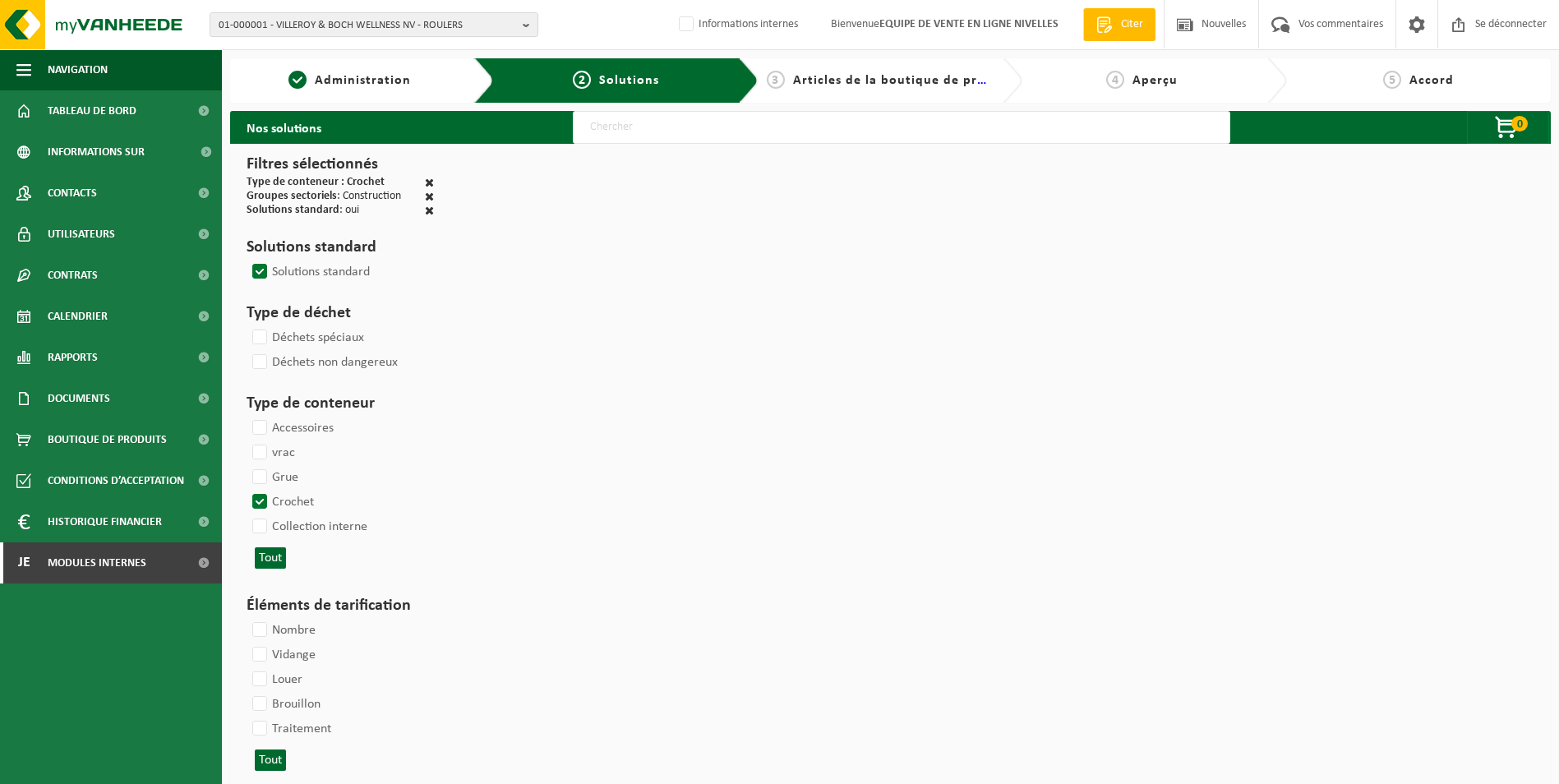
select select
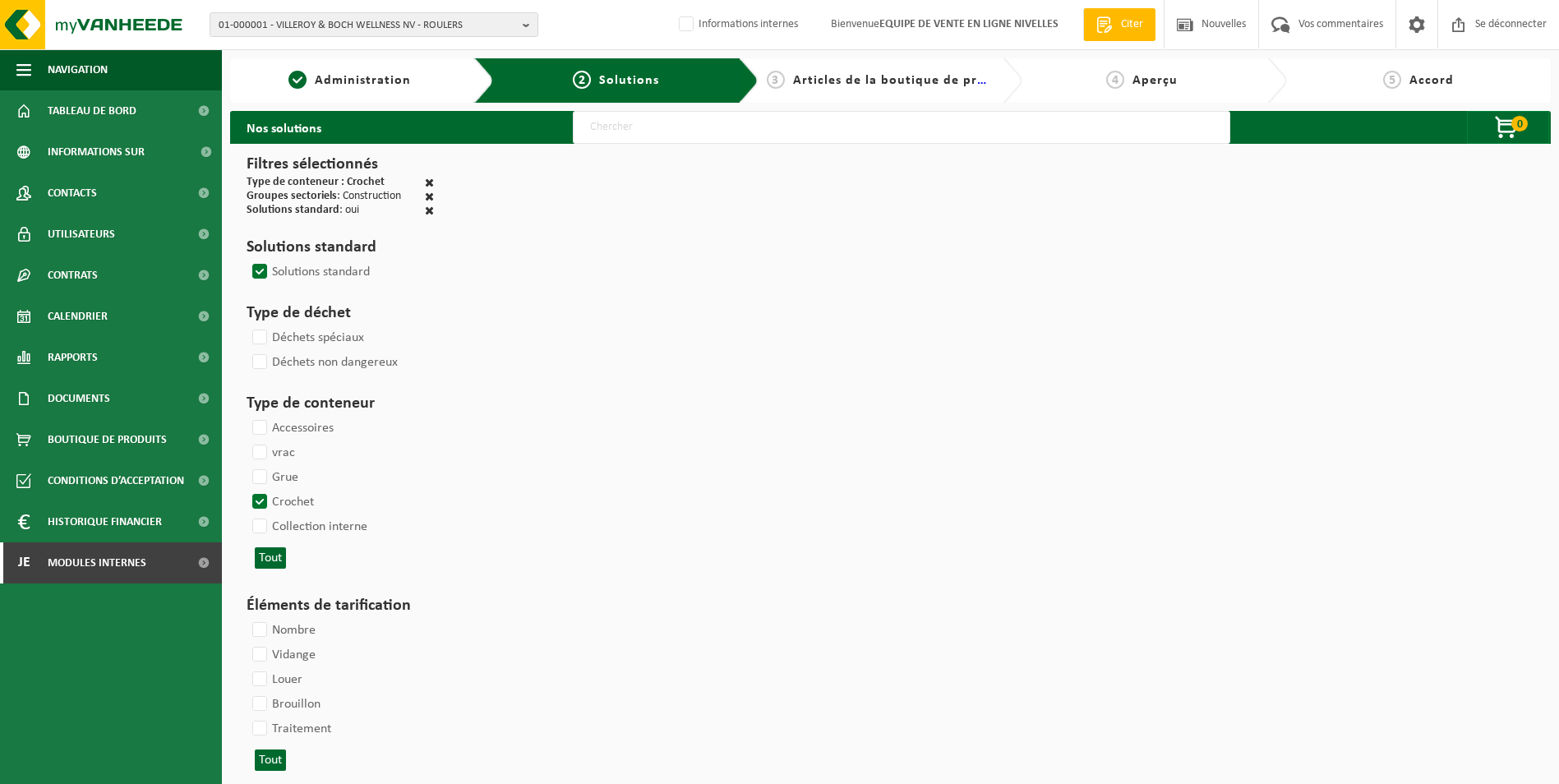
select select
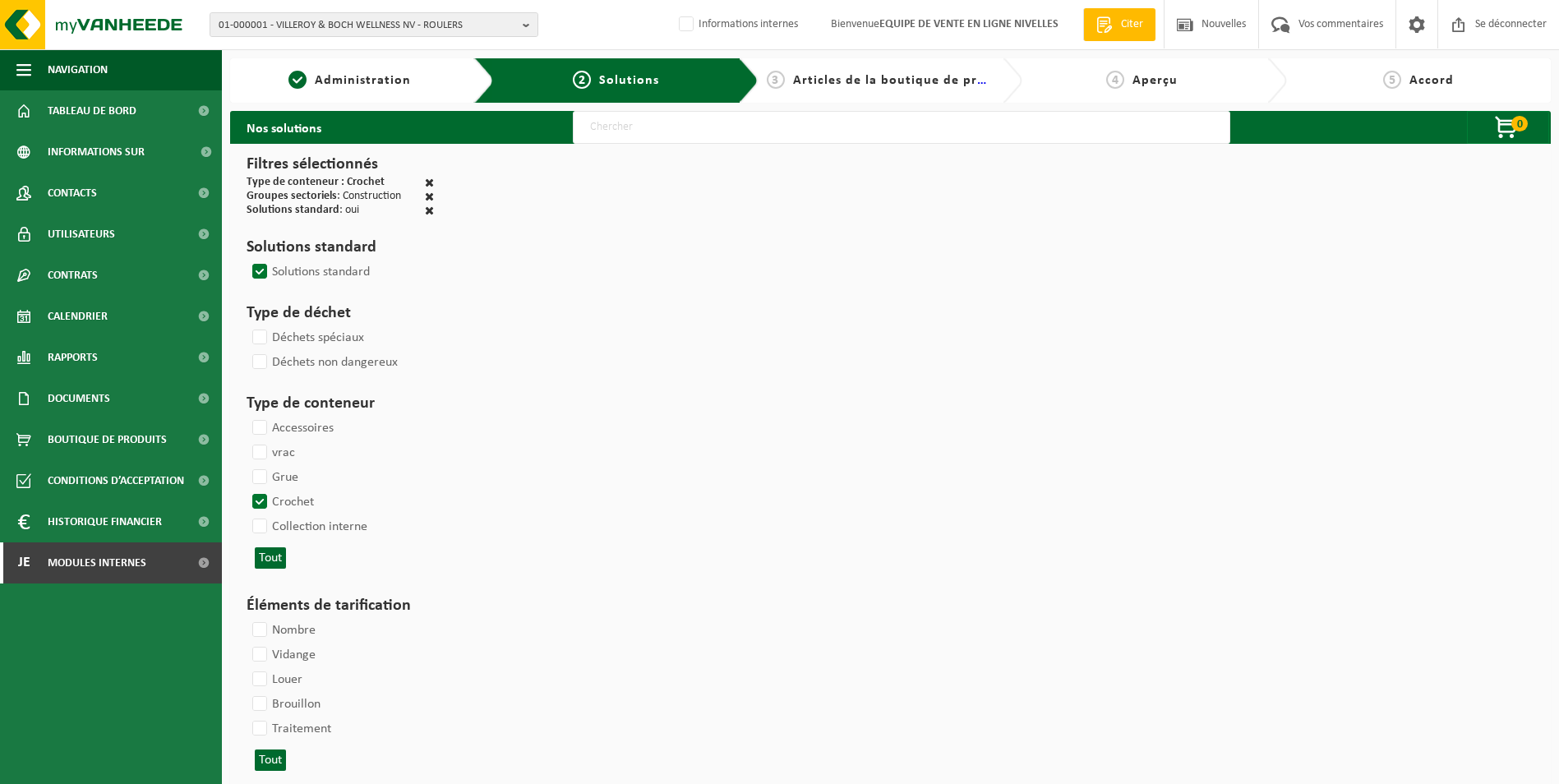
select select
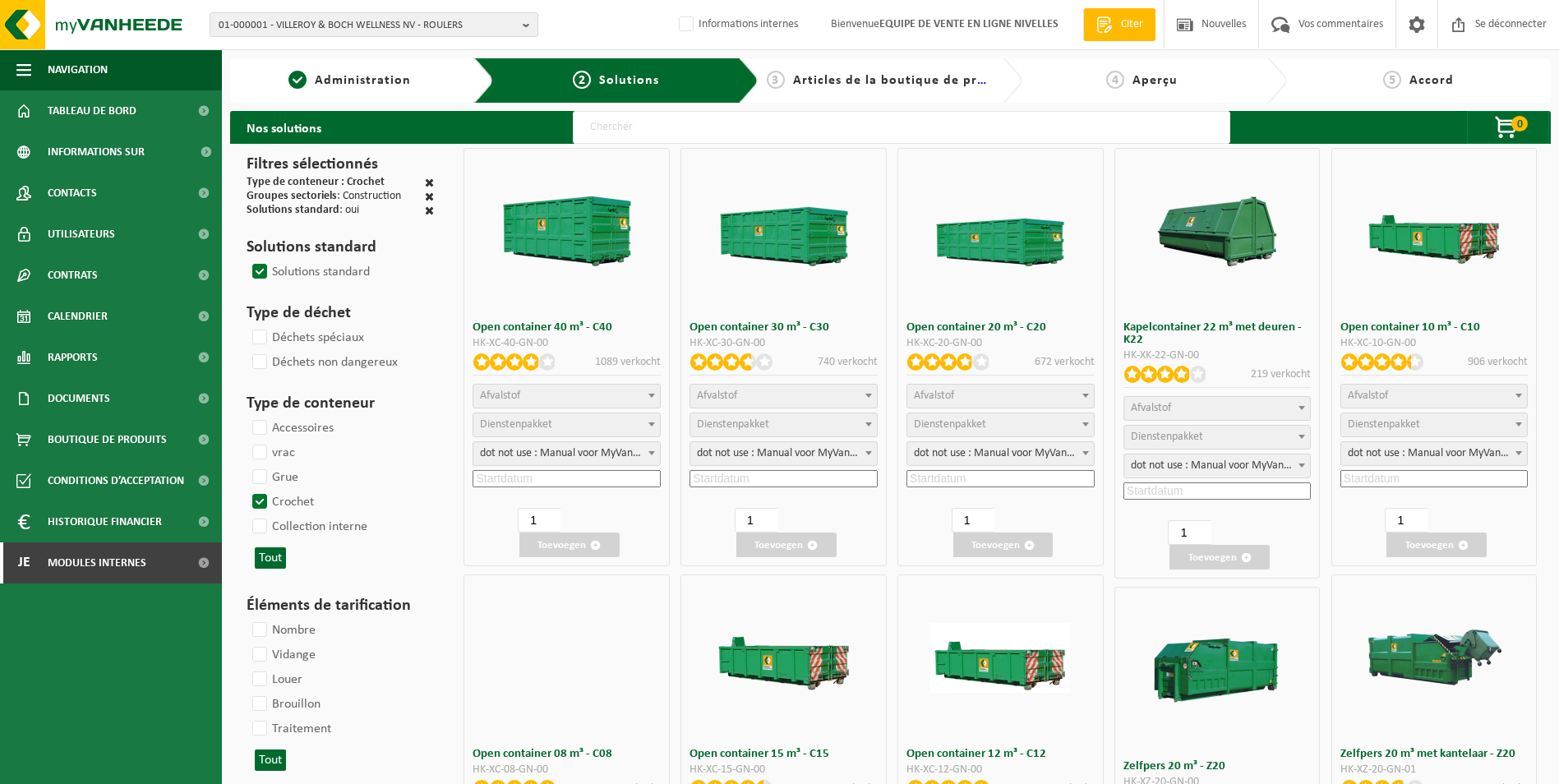
select select
select select "25"
select select
select select "197"
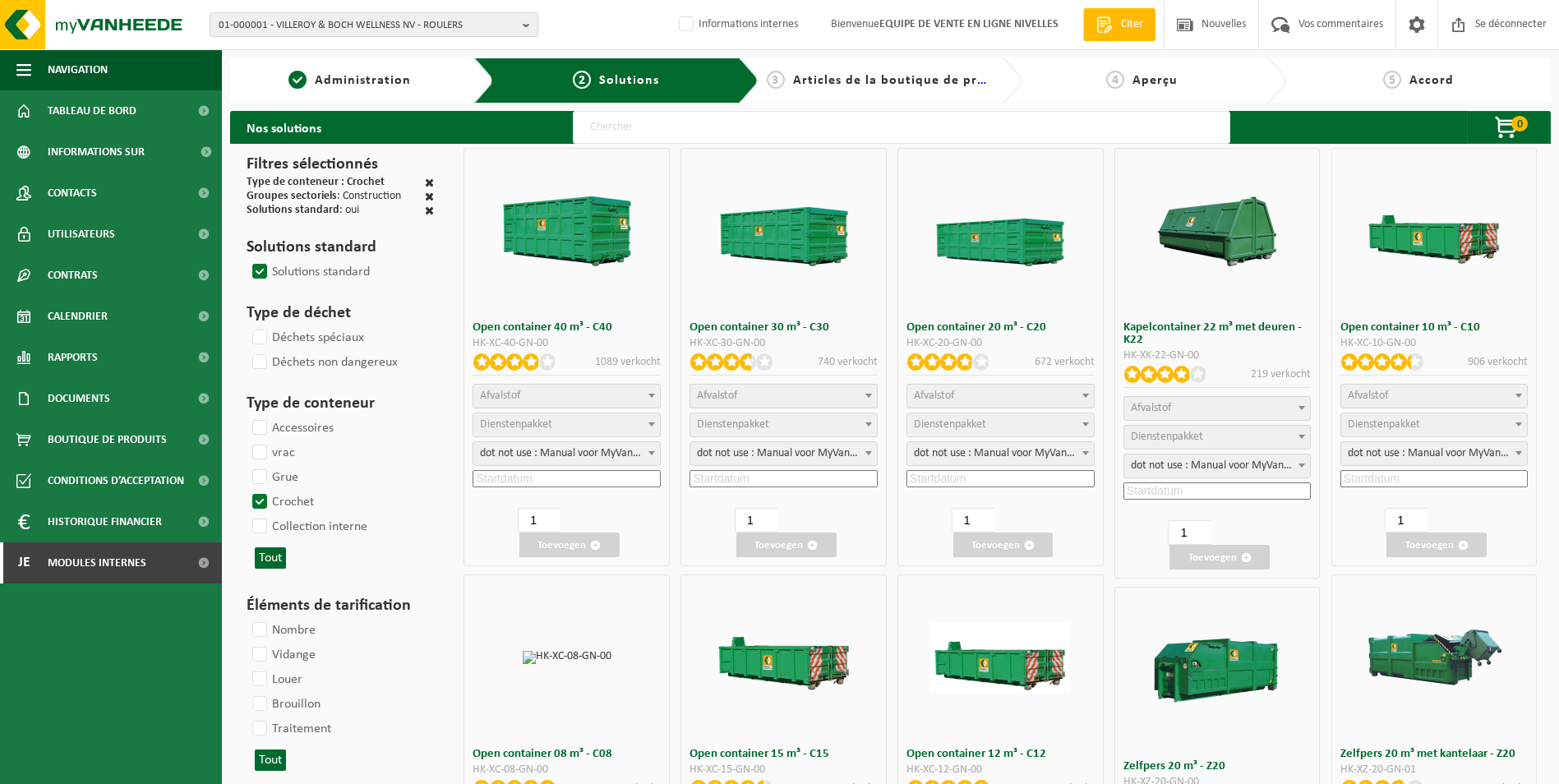
select select "25"
select select "8"
select select "25"
select select "7"
select select
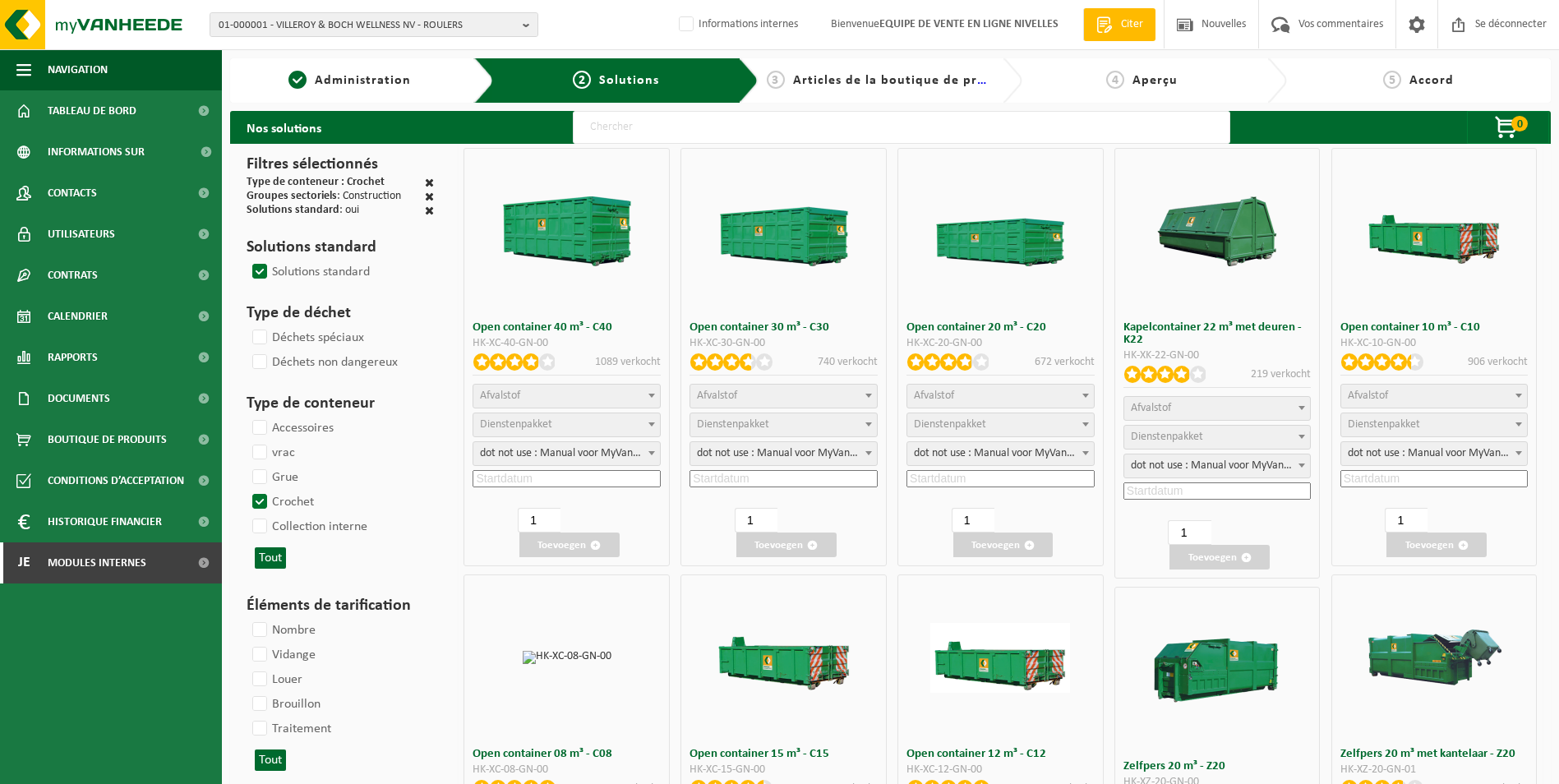
select select "7"
select select
select select "25"
click at [1440, 397] on span "Gaspiller" at bounding box center [1434, 396] width 187 height 23
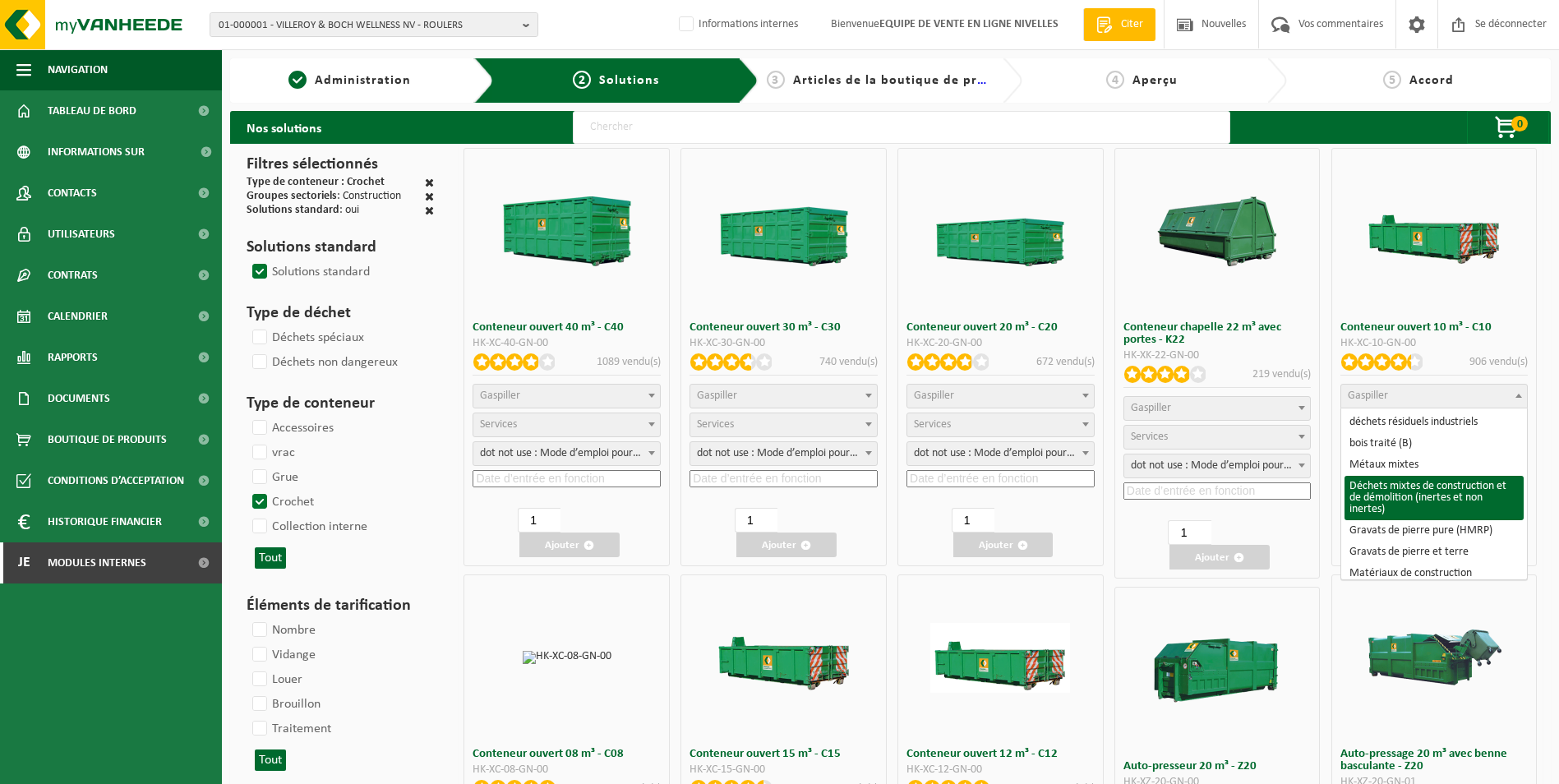
select select "31"
select select
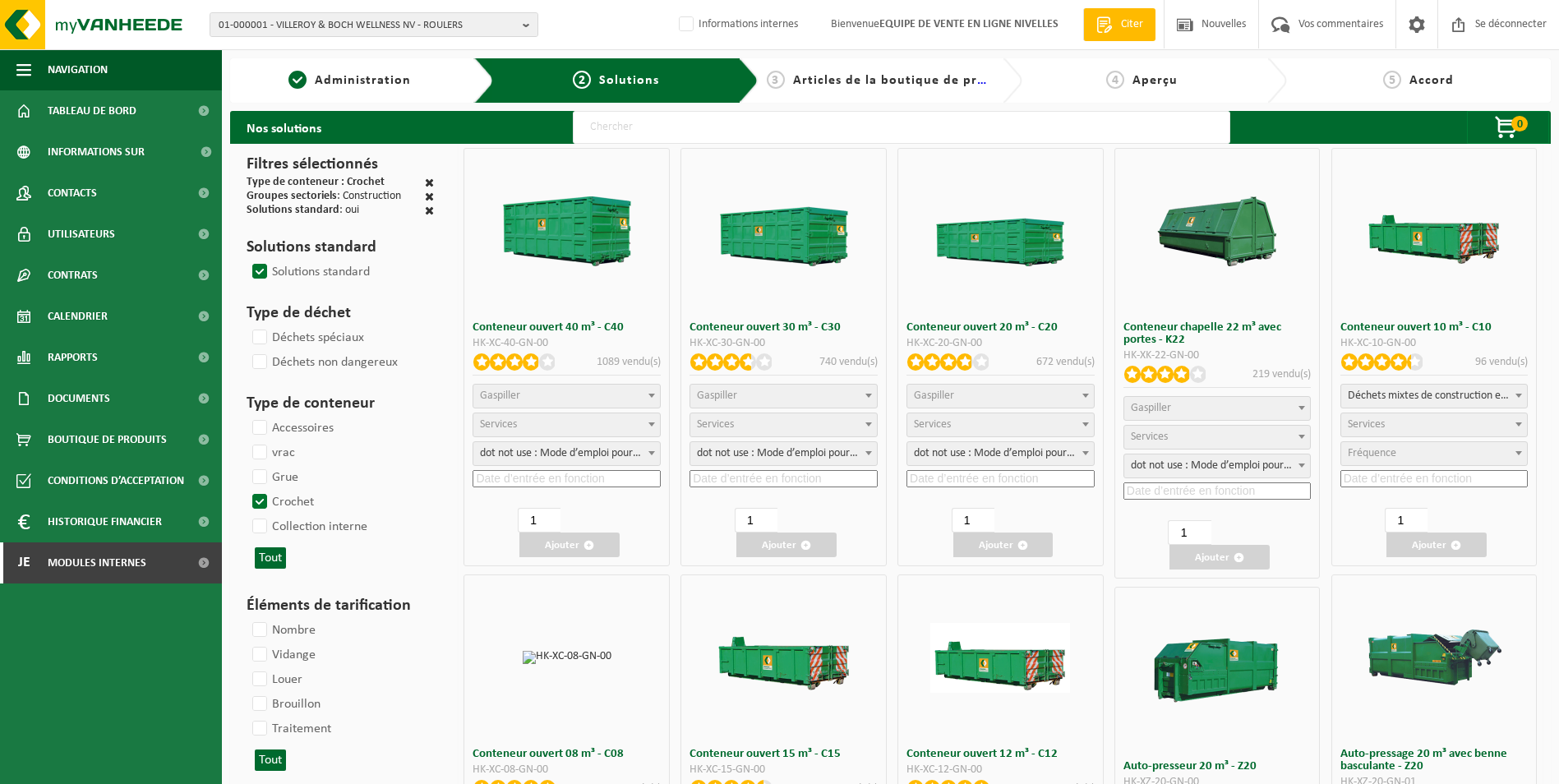
click at [1404, 423] on span "Services" at bounding box center [1434, 425] width 187 height 23
select select "197"
select select "25"
click at [1400, 480] on input at bounding box center [1434, 479] width 188 height 17
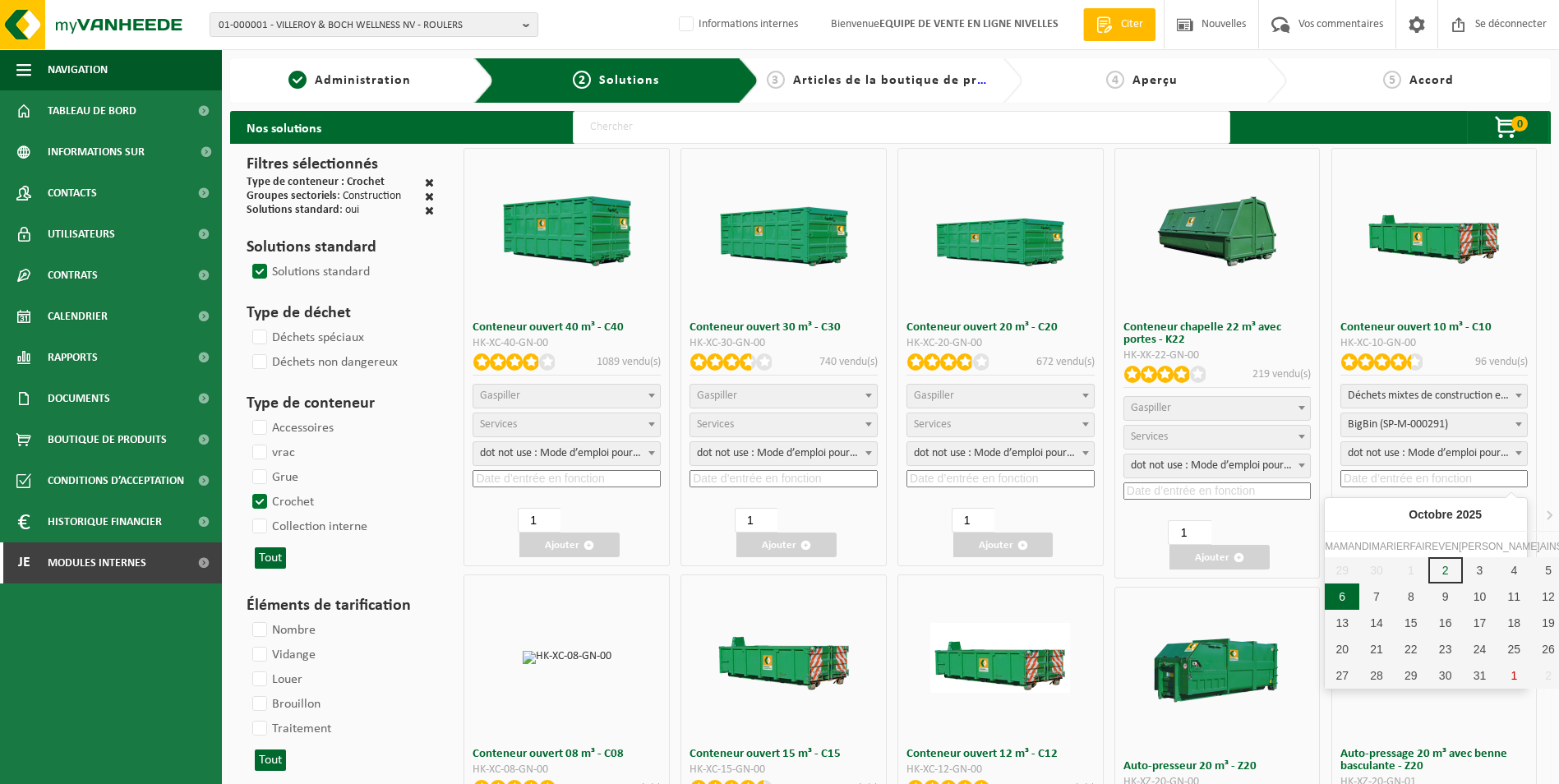
click at [1338, 589] on div "6" at bounding box center [1342, 596] width 35 height 26
type input "2025-10-06"
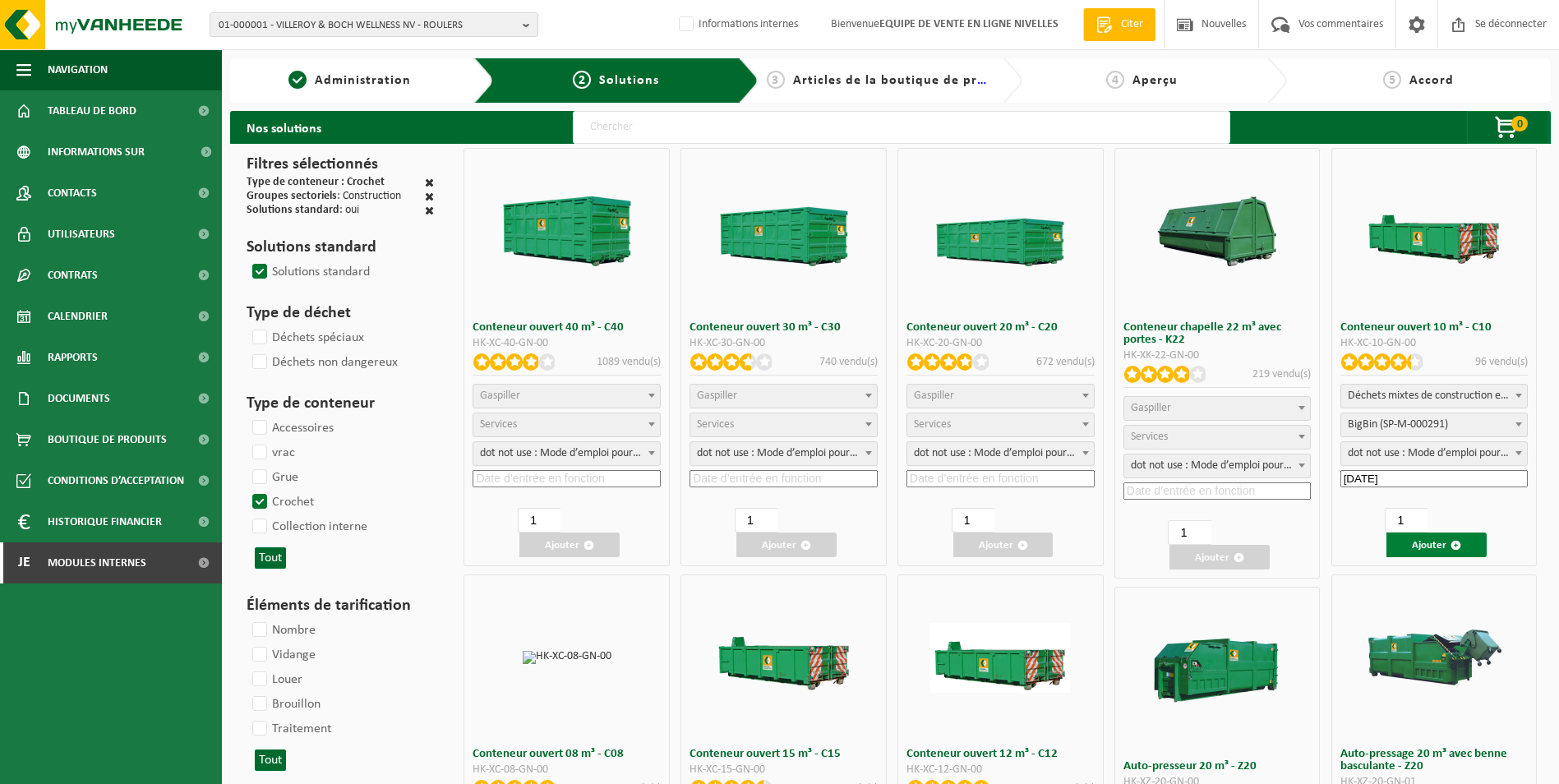
click at [1420, 549] on font "Ajouter" at bounding box center [1430, 545] width 35 height 11
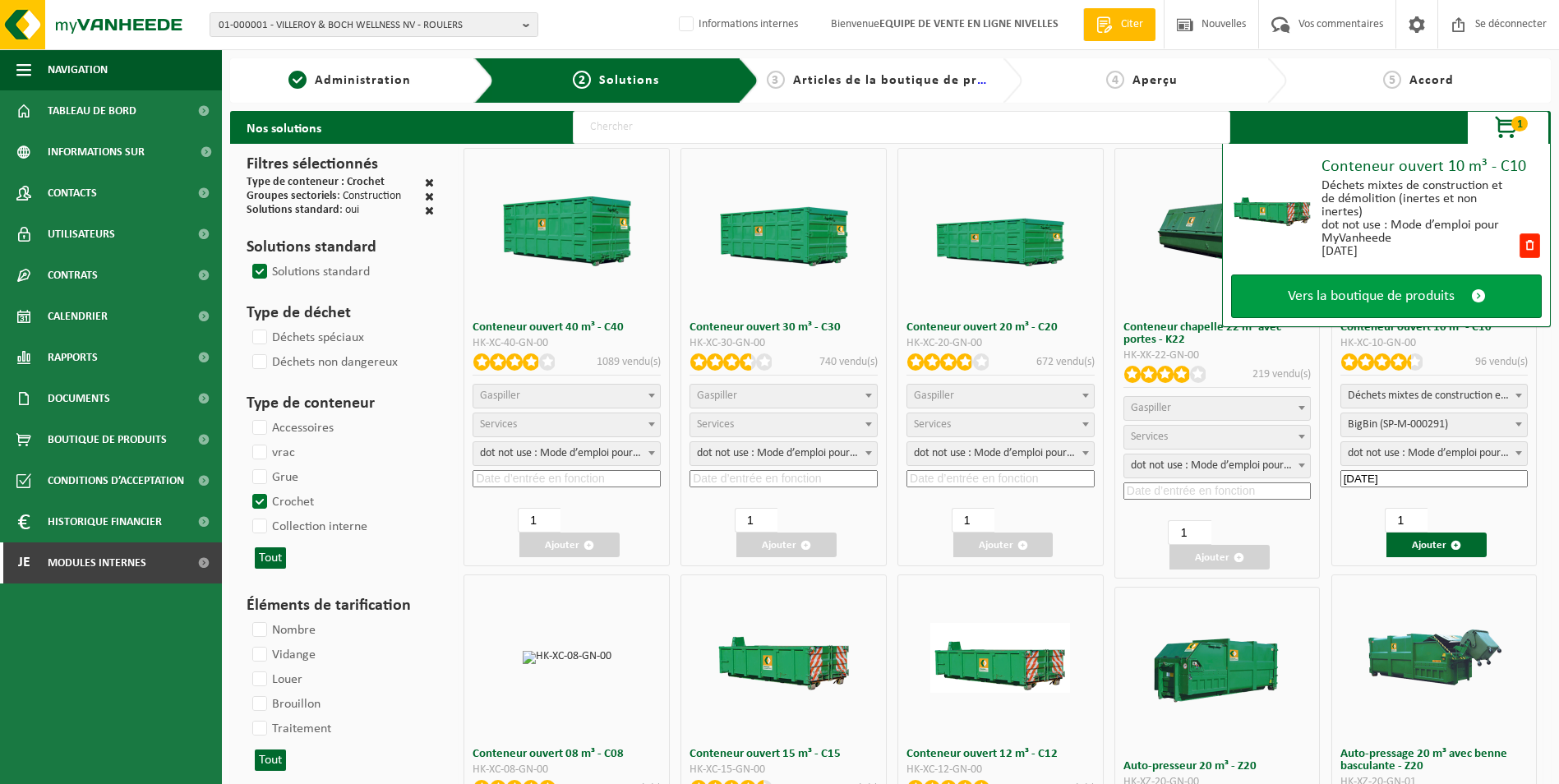
click at [1400, 298] on span "Vers la boutique de produits" at bounding box center [1371, 296] width 167 height 17
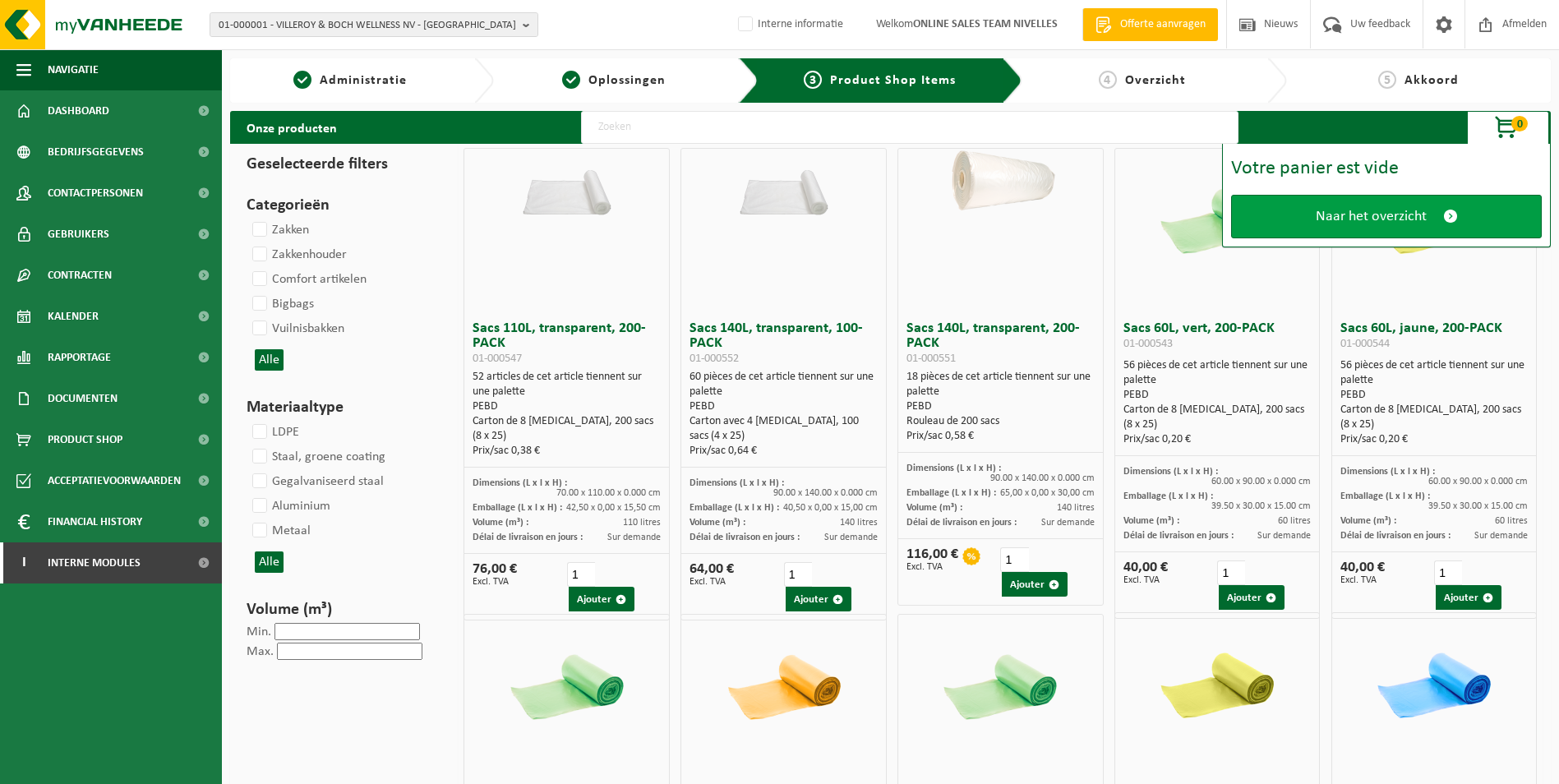
click at [1332, 219] on span "Naar het overzicht" at bounding box center [1371, 216] width 111 height 17
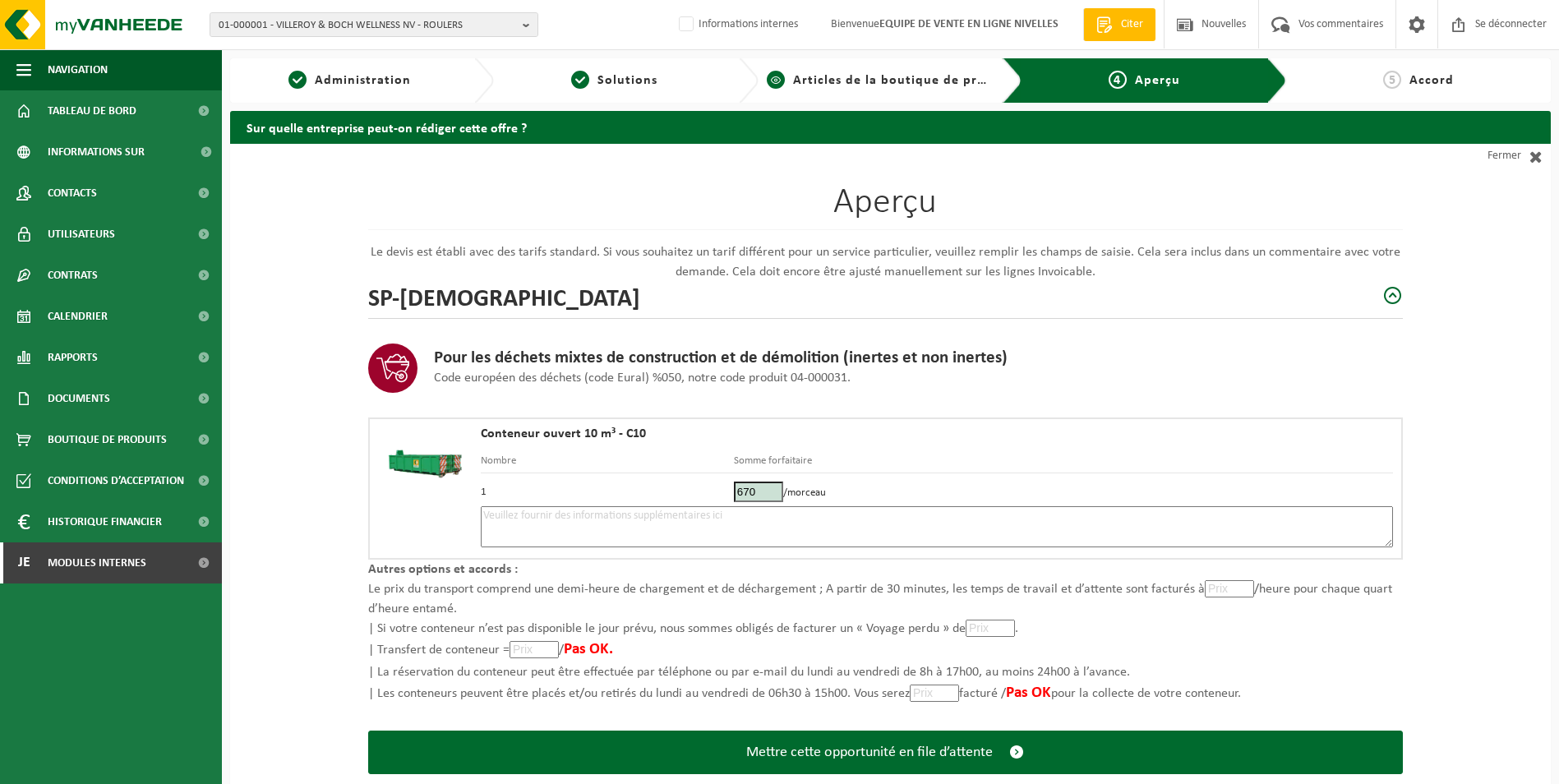
click at [896, 80] on span "Articles de la boutique de produits" at bounding box center [905, 80] width 224 height 13
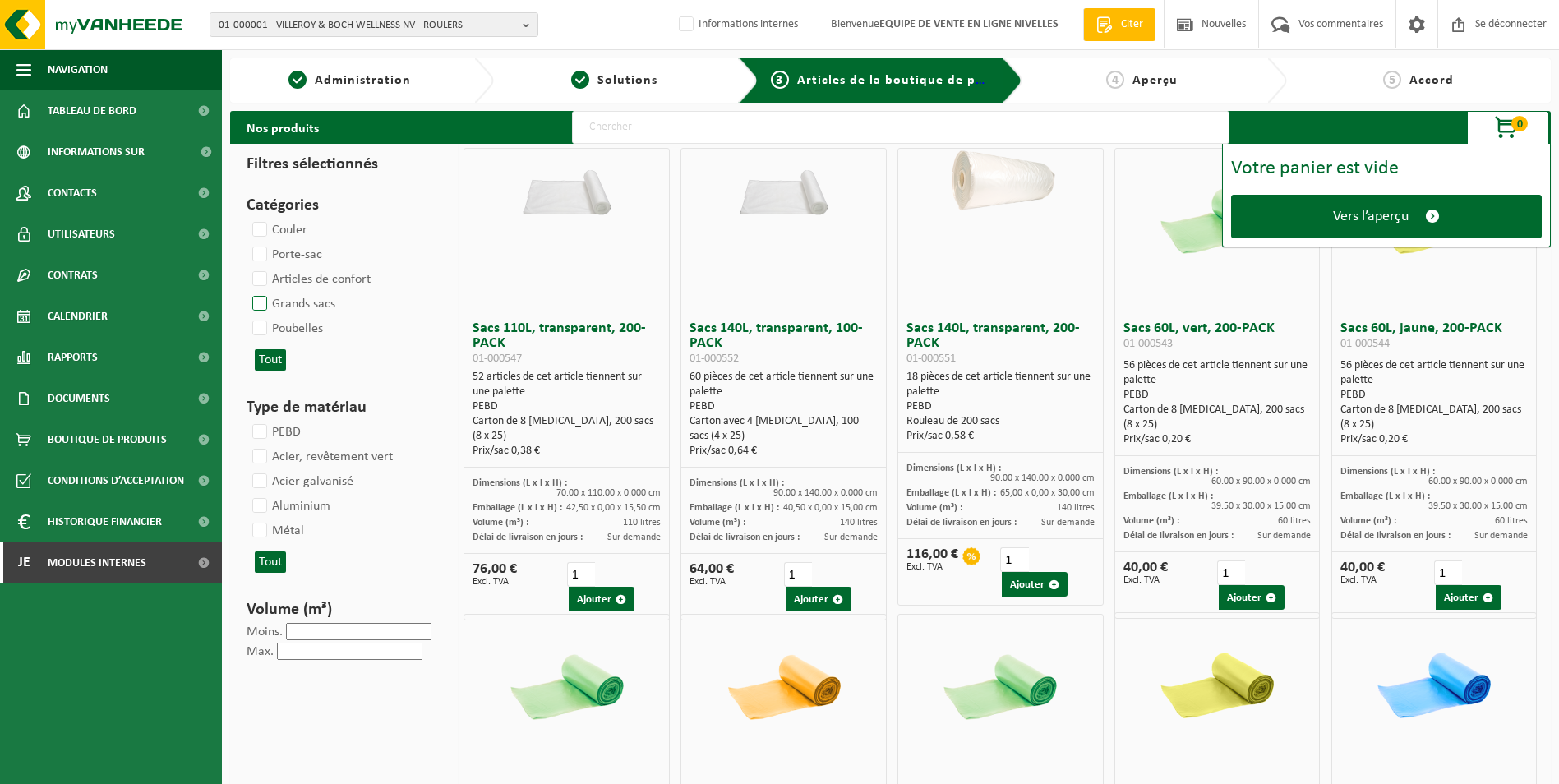
click at [267, 307] on label "Grands sacs" at bounding box center [292, 304] width 87 height 25
click at [246, 292] on input "Grands sacs" at bounding box center [246, 291] width 1 height 1
checkbox input "true"
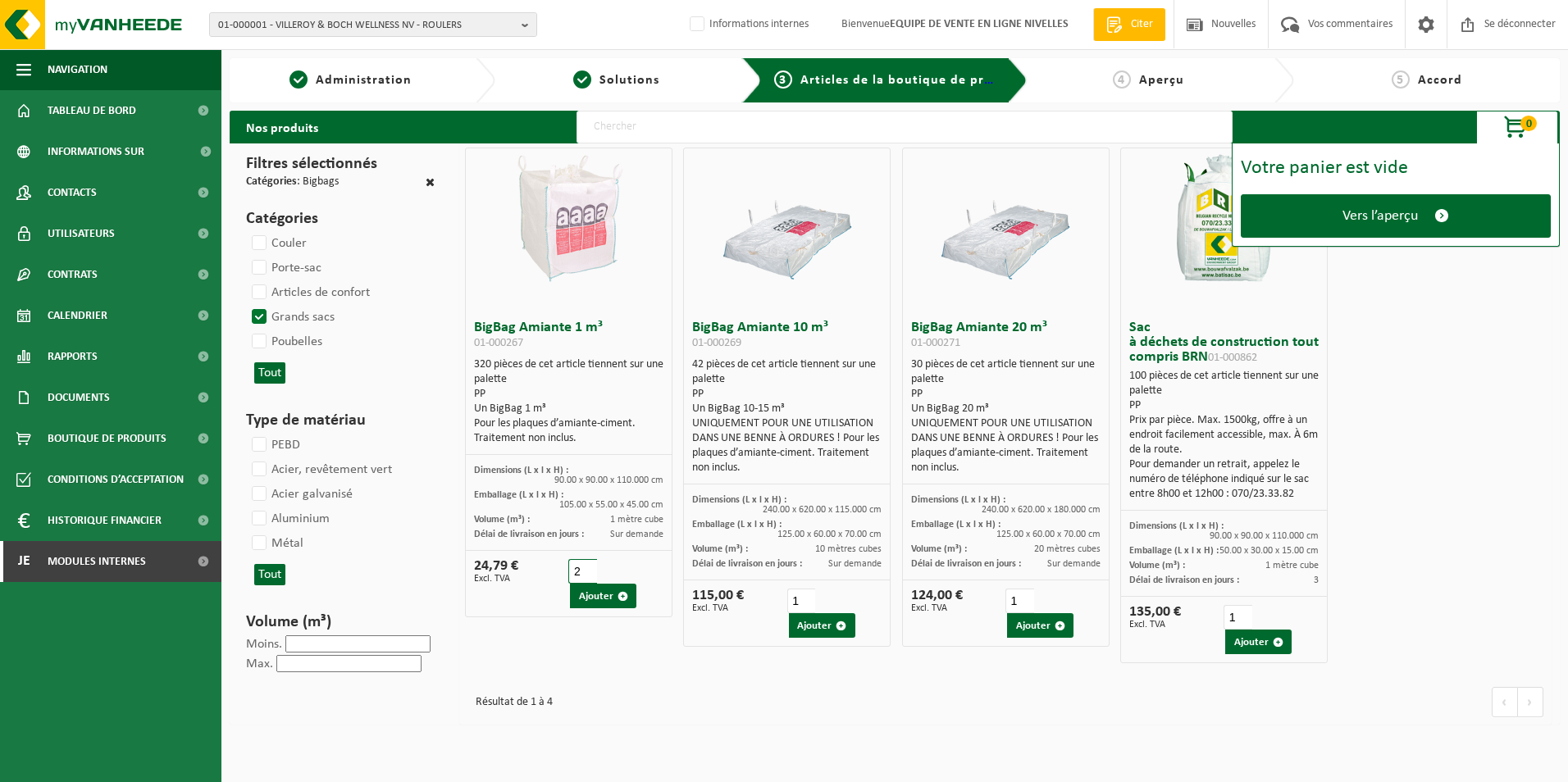
click at [587, 565] on input "2" at bounding box center [583, 571] width 29 height 25
click at [587, 565] on input "3" at bounding box center [583, 571] width 29 height 25
click at [587, 565] on input "4" at bounding box center [583, 571] width 29 height 25
type input "5"
click at [588, 568] on input "5" at bounding box center [583, 571] width 29 height 25
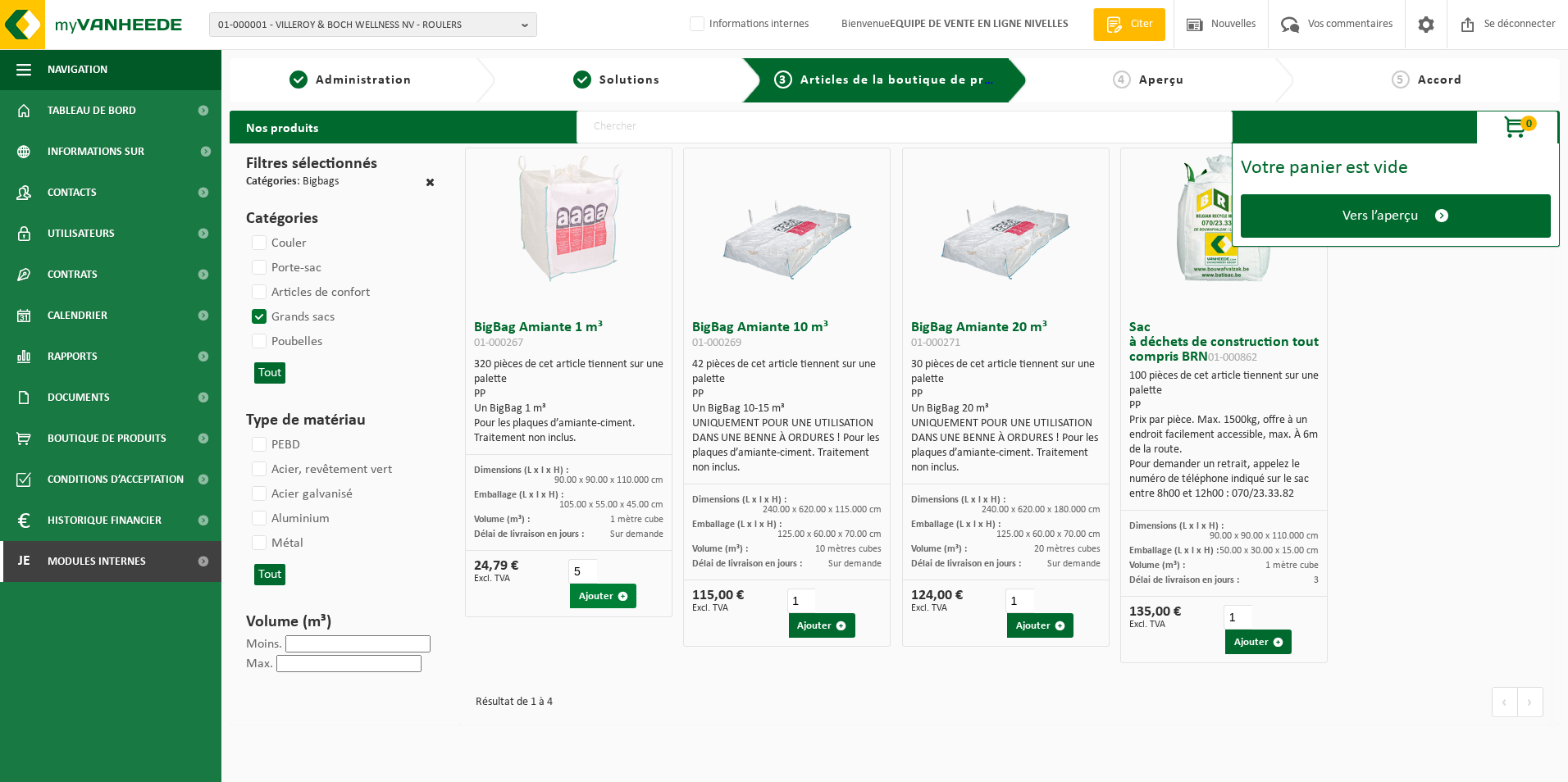
click at [600, 597] on font "Ajouter" at bounding box center [597, 597] width 35 height 11
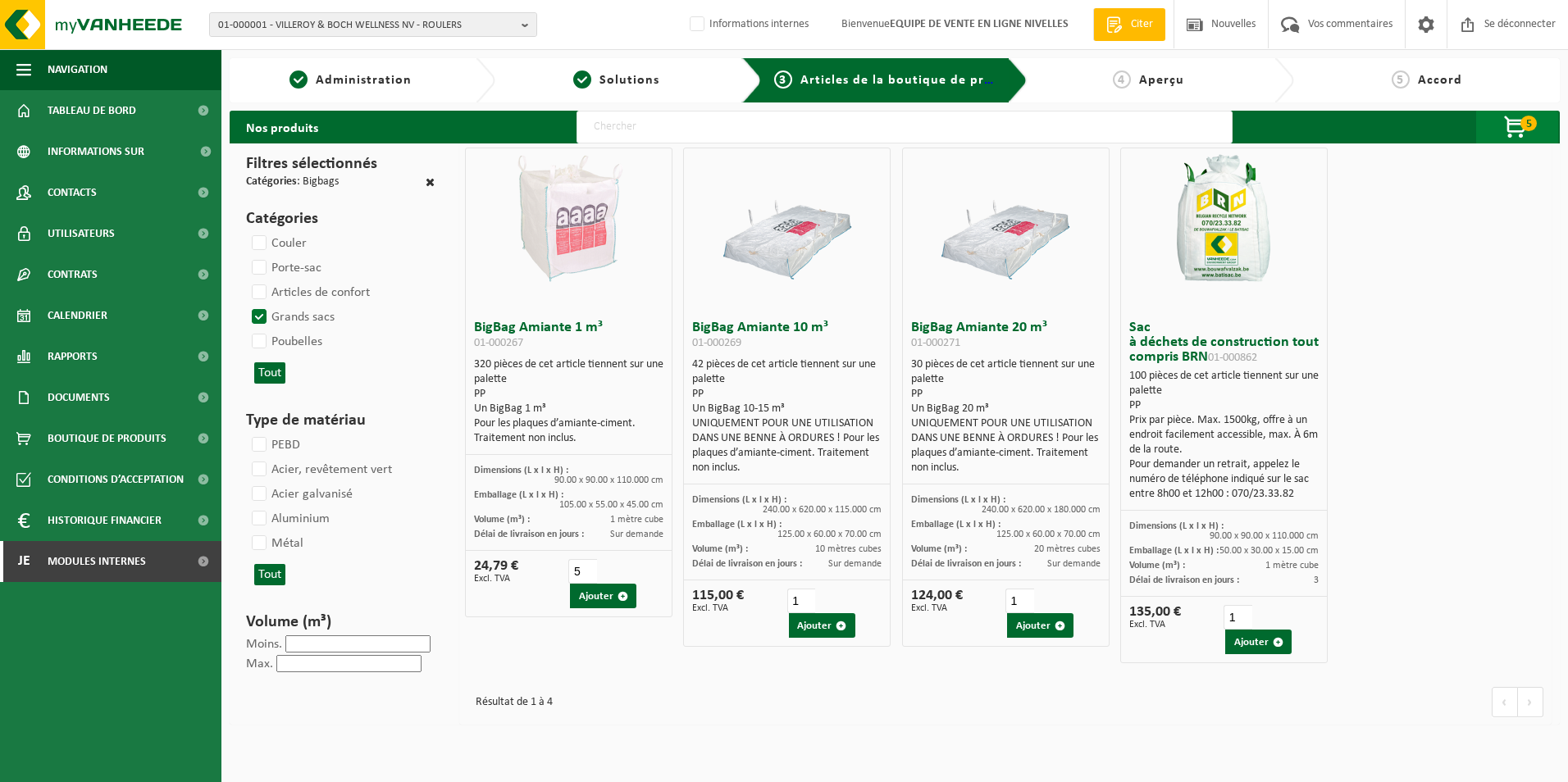
click at [1516, 134] on span "button" at bounding box center [1516, 128] width 82 height 33
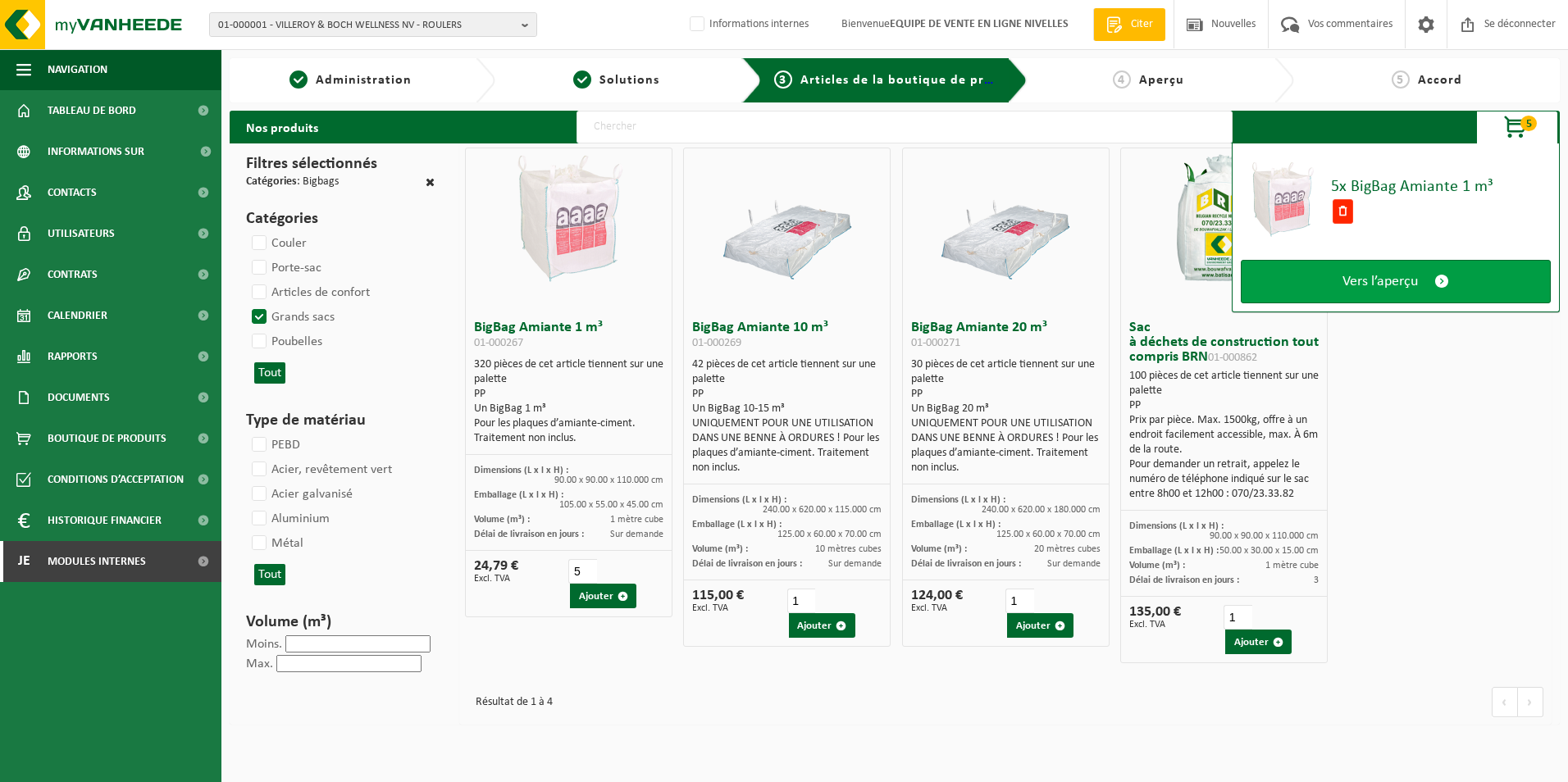
click at [1404, 284] on span "Vers l’aperçu" at bounding box center [1380, 281] width 75 height 17
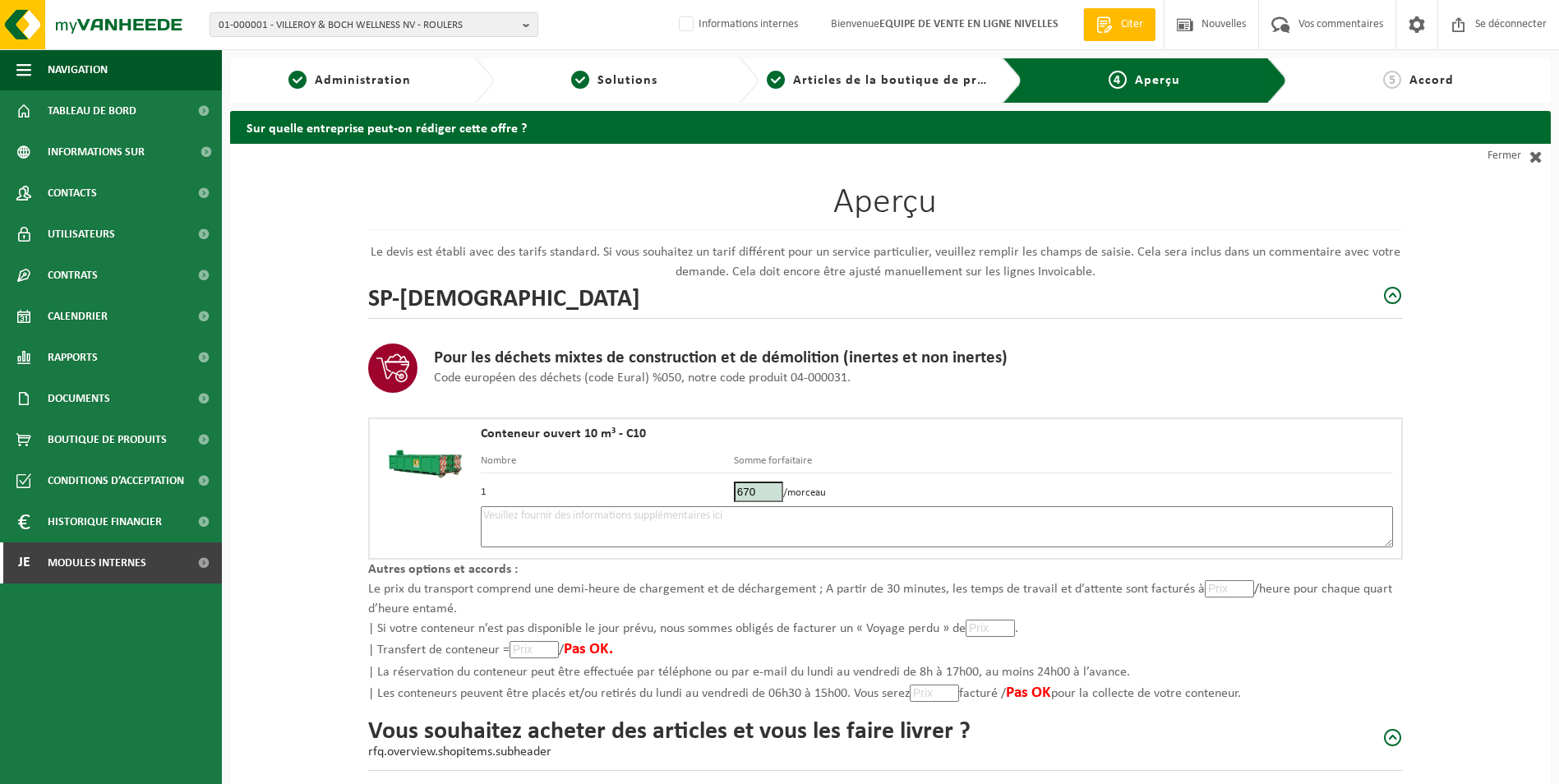
click at [652, 516] on textarea at bounding box center [936, 526] width 913 height 41
type textarea "p"
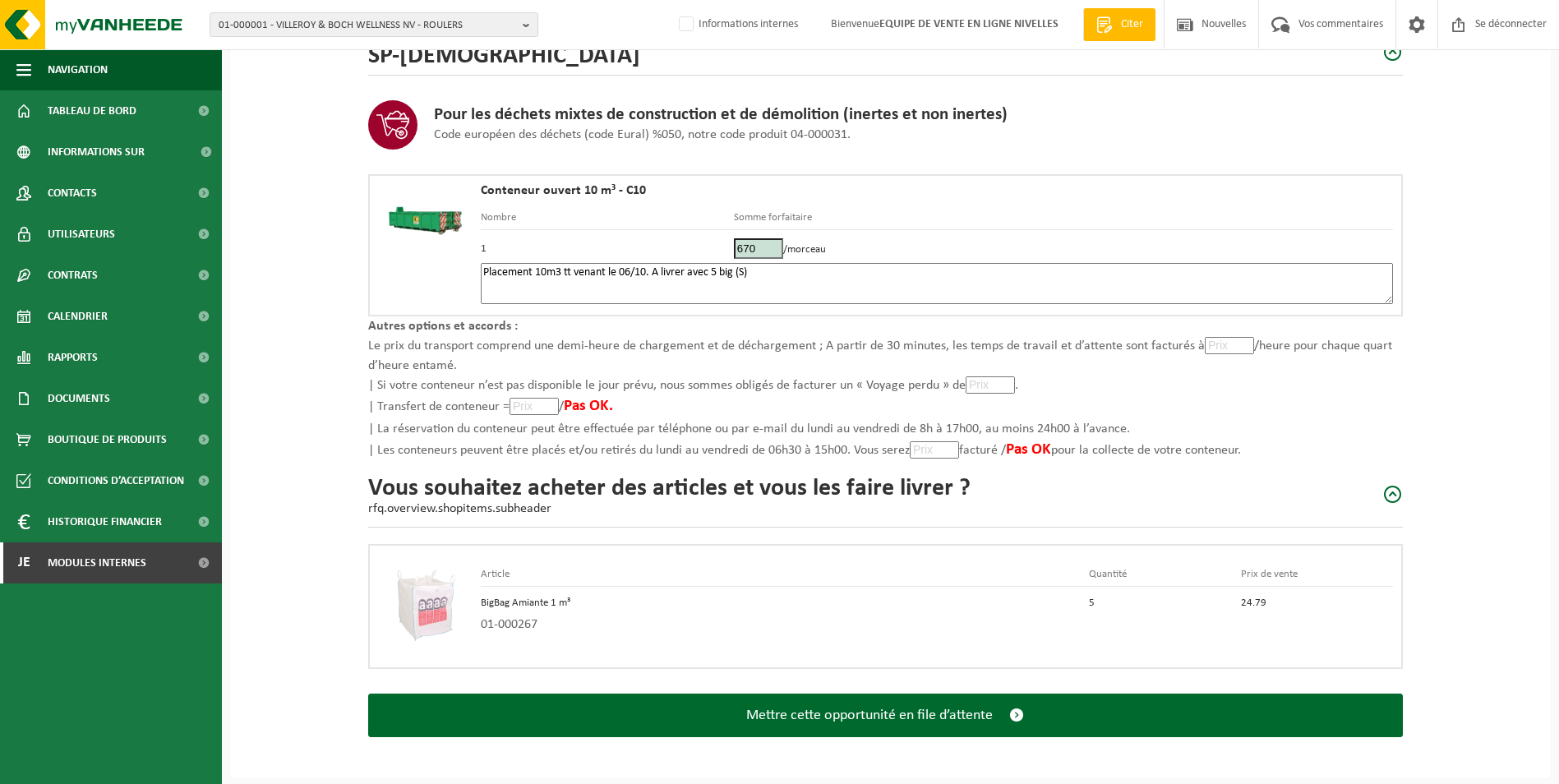
scroll to position [244, 0]
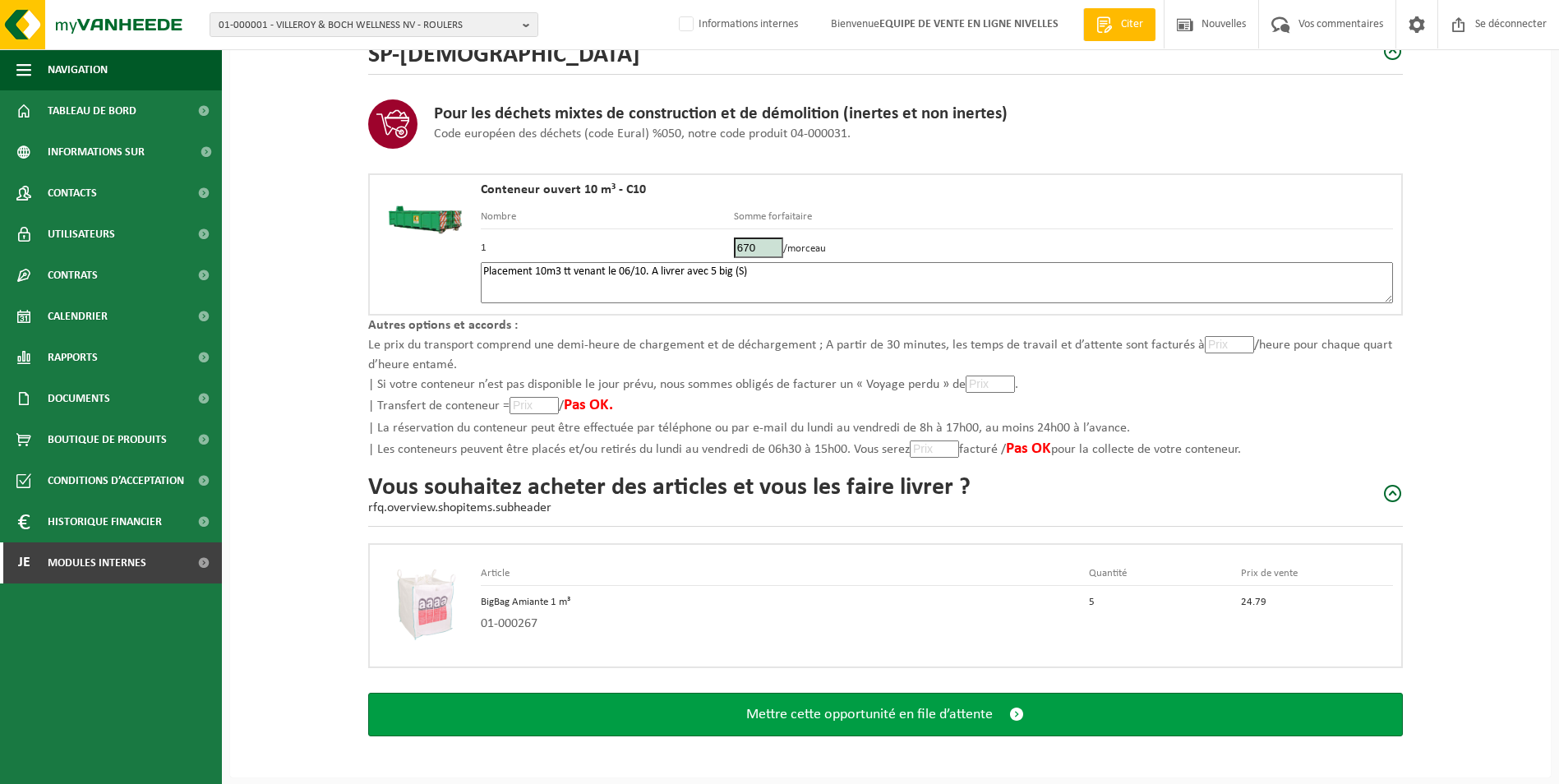
type textarea "Placement 10m3 tt venant le 06/10. A livrer avec 5 big (S)"
click at [890, 713] on span "Mettre cette opportunité en file d’attente" at bounding box center [870, 714] width 246 height 17
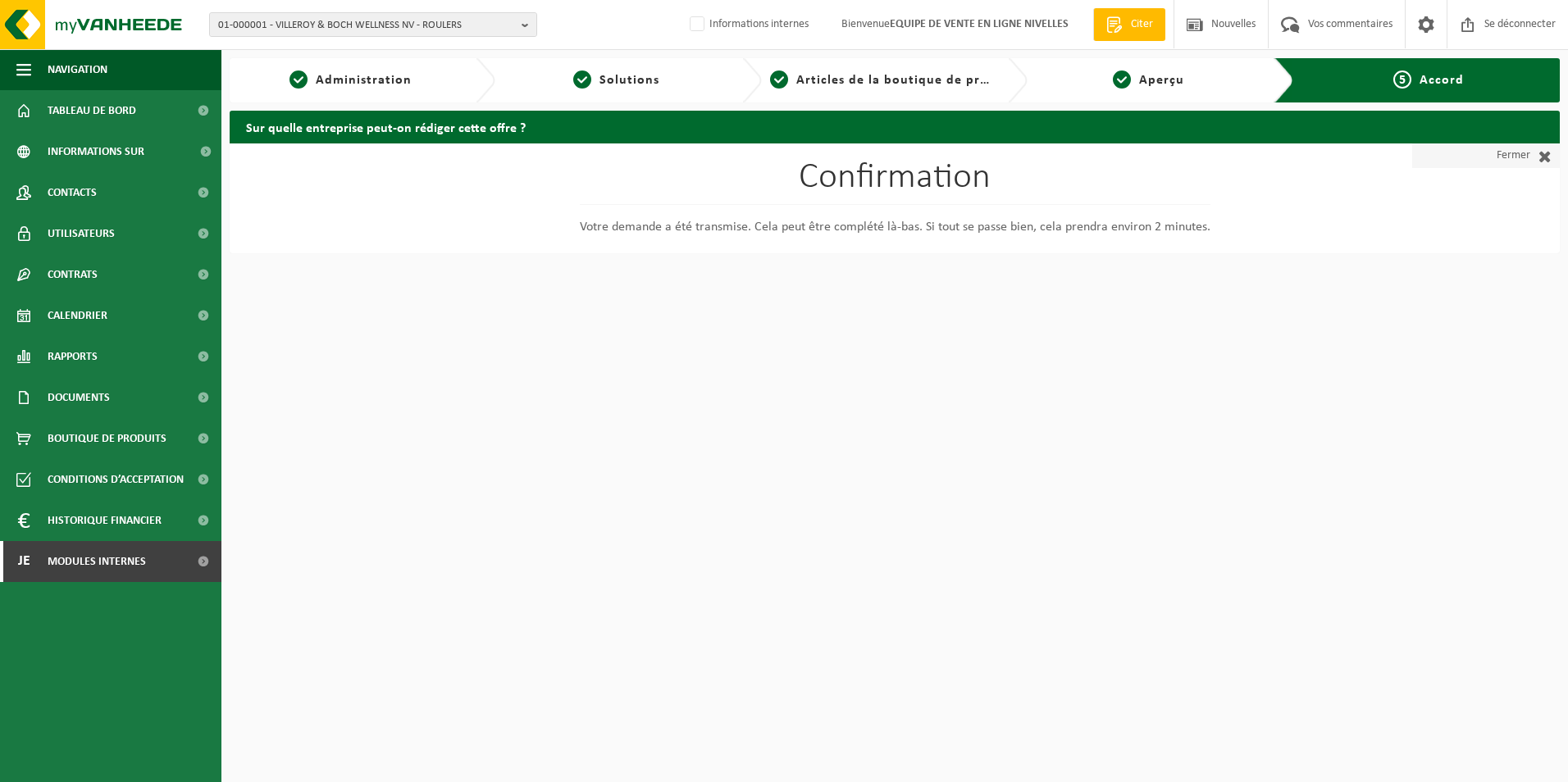
click at [1507, 149] on font "Fermer" at bounding box center [1513, 155] width 34 height 25
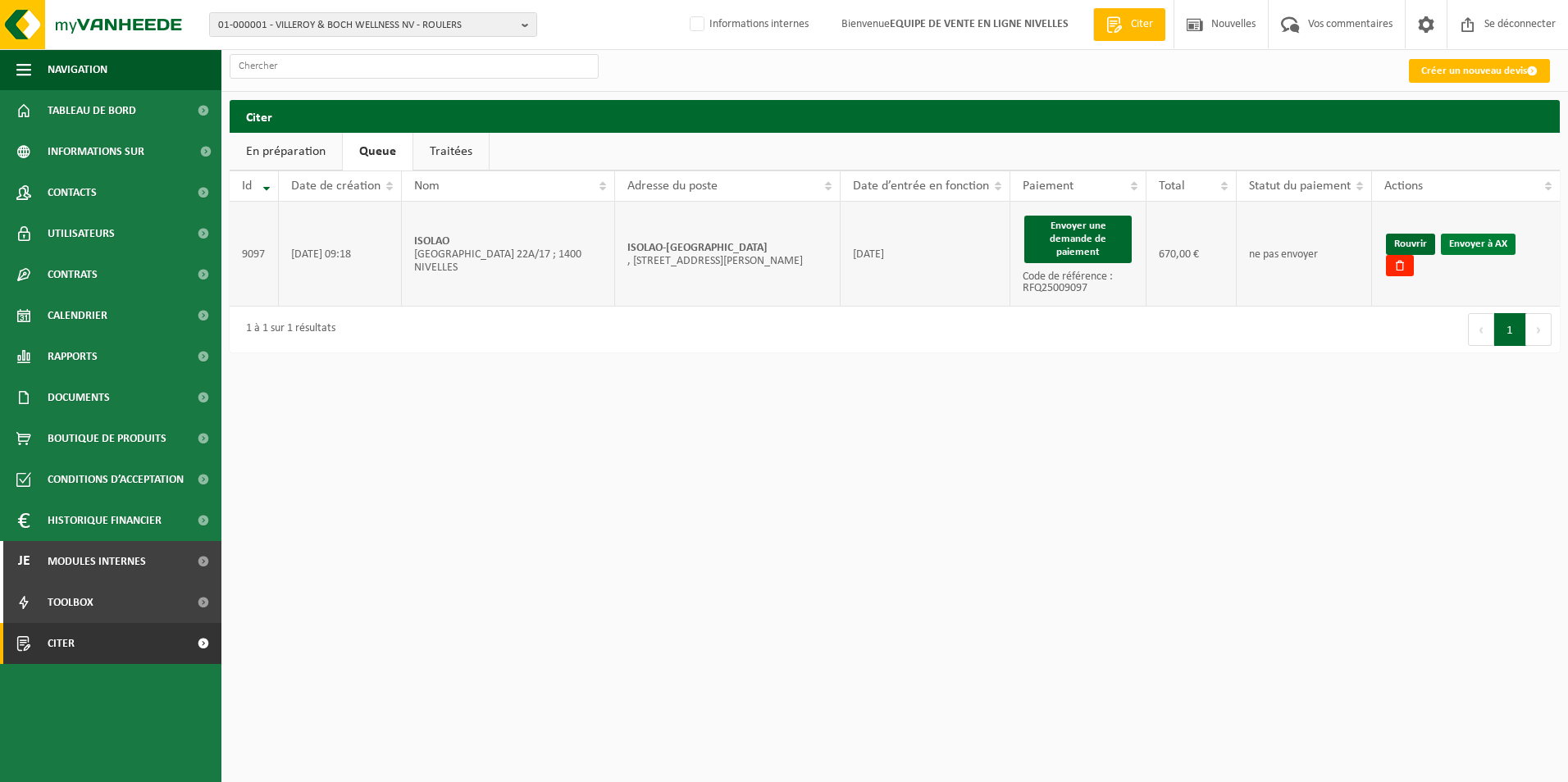
click at [1476, 243] on link "Envoyer à AX" at bounding box center [1478, 244] width 75 height 21
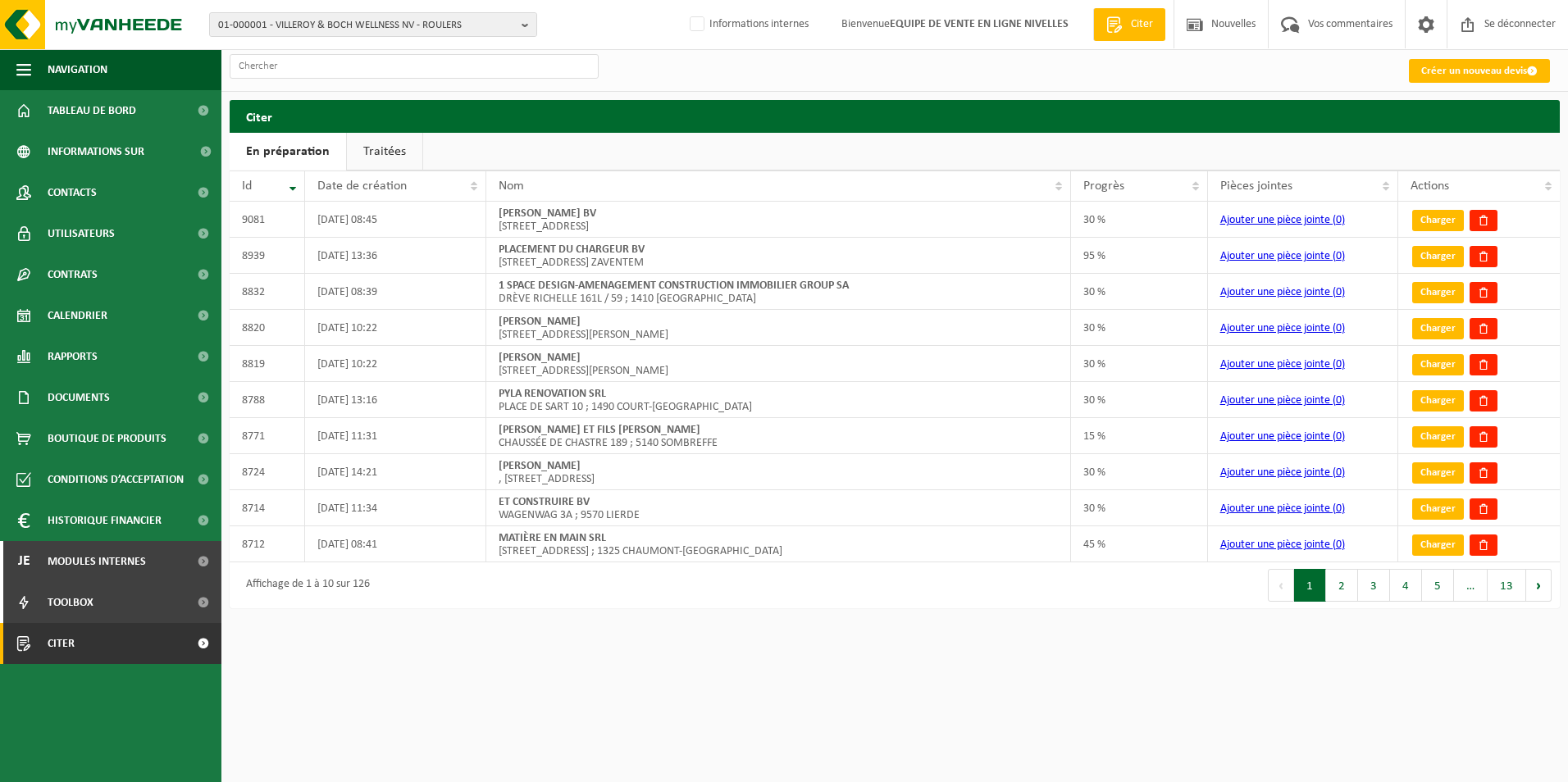
click at [383, 153] on link "Traitées" at bounding box center [384, 151] width 75 height 37
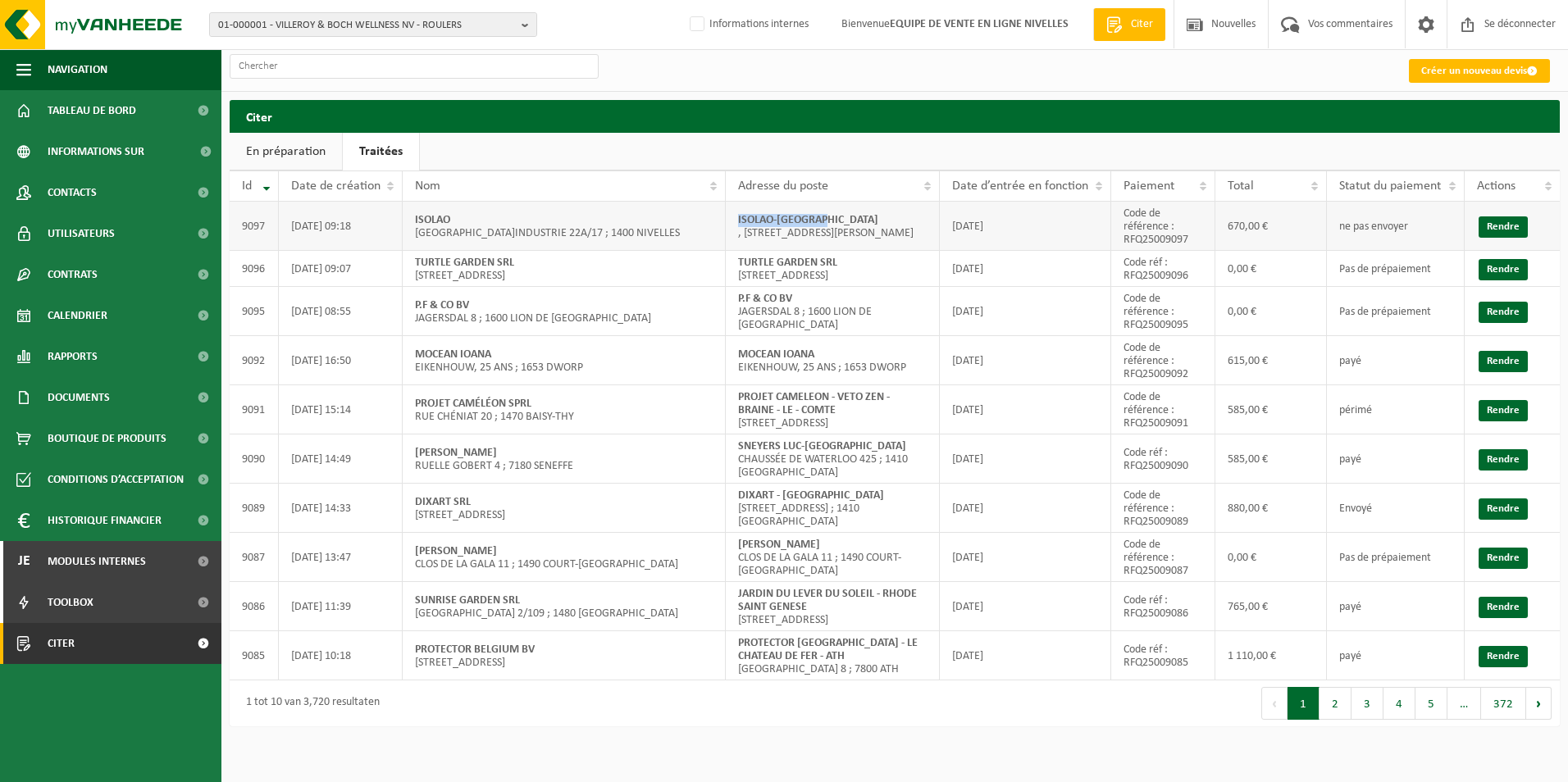
drag, startPoint x: 735, startPoint y: 212, endPoint x: 840, endPoint y: 206, distance: 105.2
click at [840, 206] on td "ISOLAO-NIVELLES , [STREET_ADDRESS][PERSON_NAME]" at bounding box center [832, 226] width 214 height 49
copy strong "ISOLAO-[GEOGRAPHIC_DATA]"
click at [1485, 229] on link "Rendre" at bounding box center [1503, 226] width 49 height 21
